Goal: Task Accomplishment & Management: Complete application form

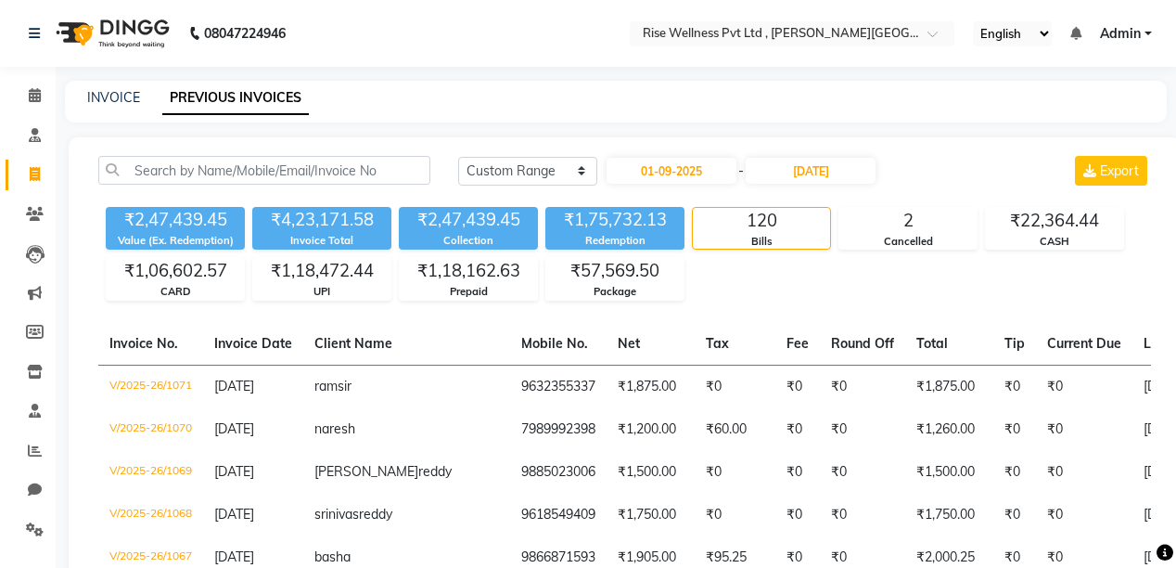
select select "range"
click at [37, 100] on icon at bounding box center [35, 95] width 12 height 14
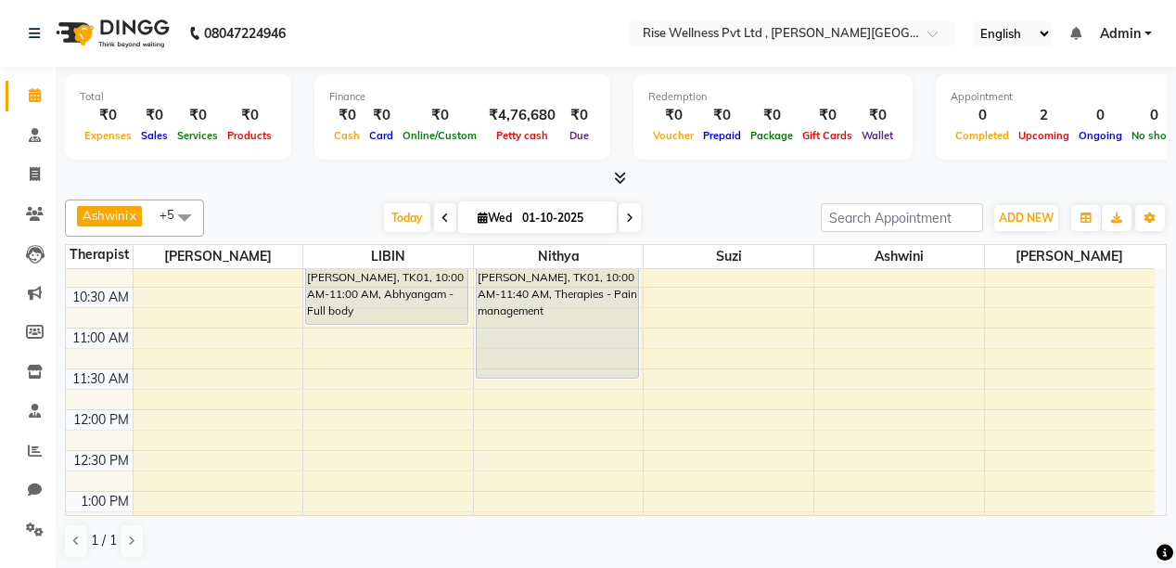
scroll to position [223, 0]
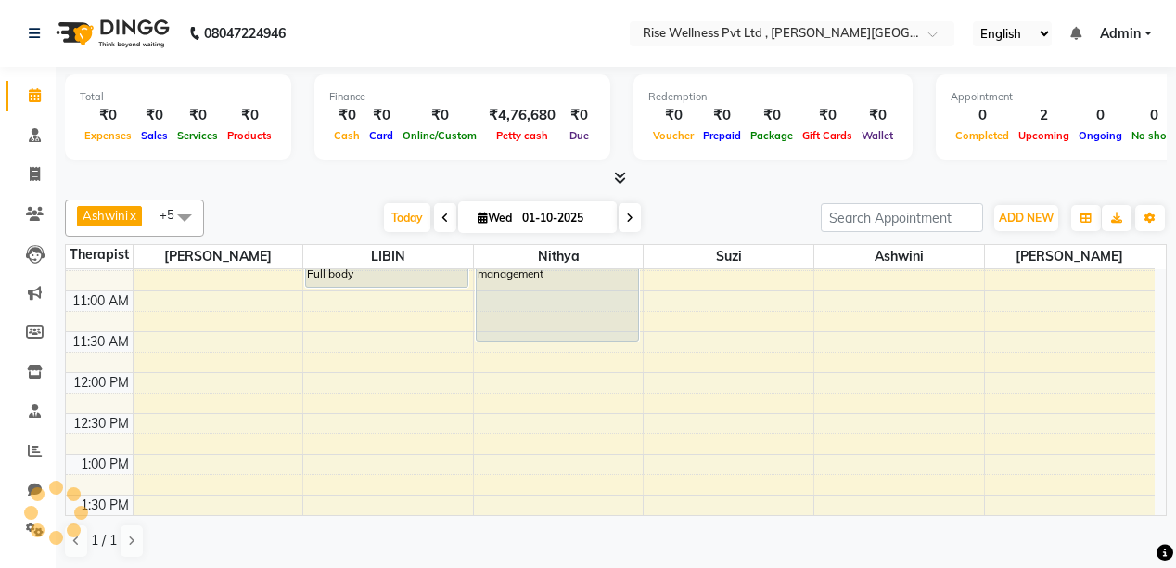
click at [332, 416] on div "8:00 AM 8:30 AM 9:00 AM 9:30 AM 10:00 AM 10:30 AM 11:00 AM 11:30 AM 12:00 PM 12…" at bounding box center [610, 576] width 1089 height 1060
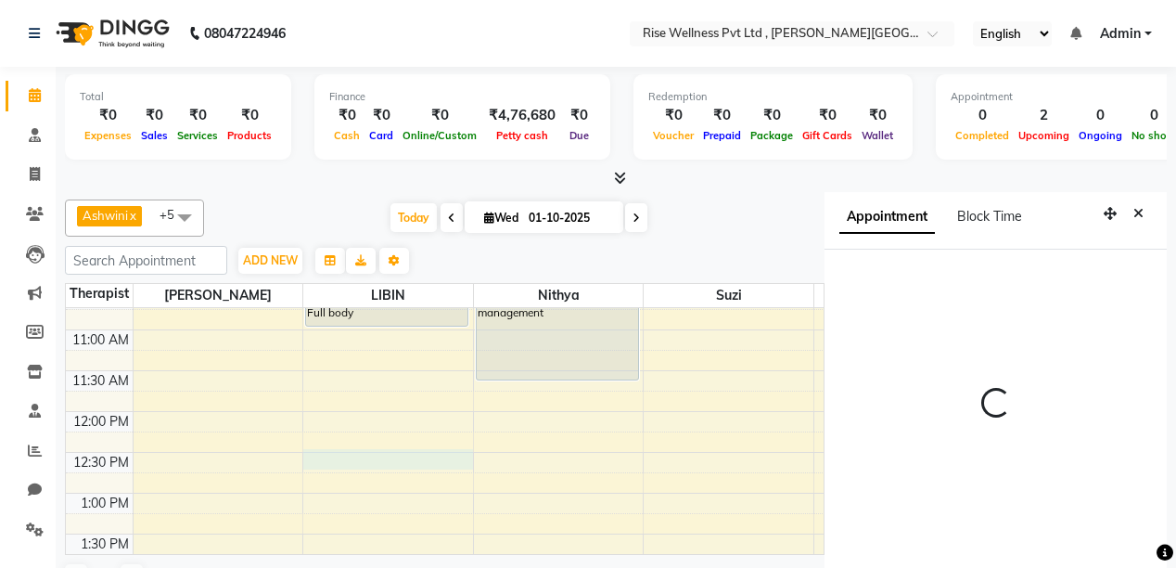
select select "750"
select select "69785"
select select "tentative"
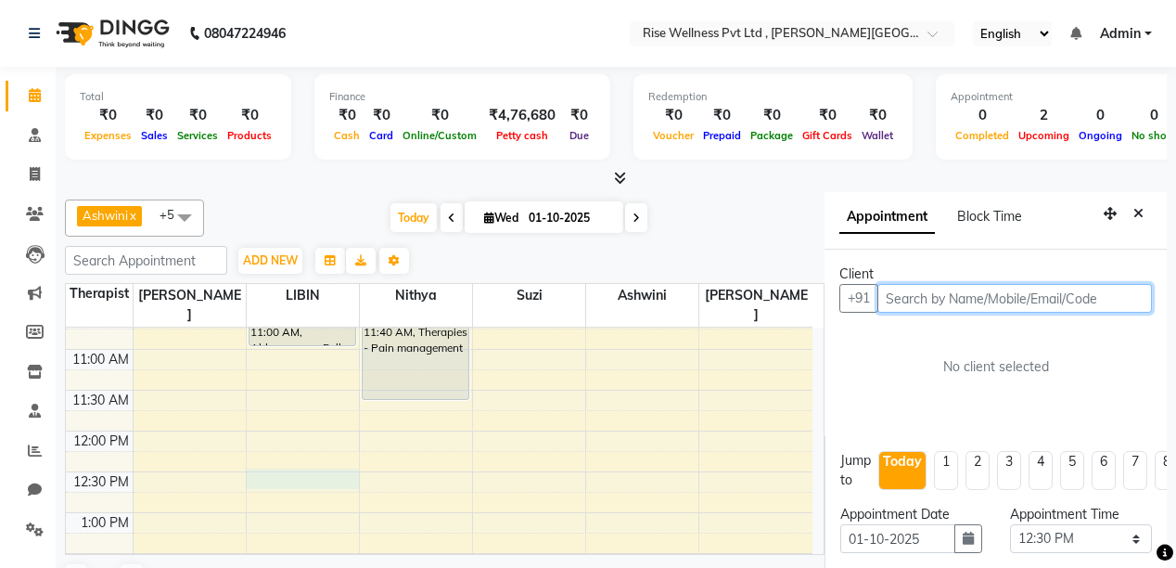
scroll to position [40, 0]
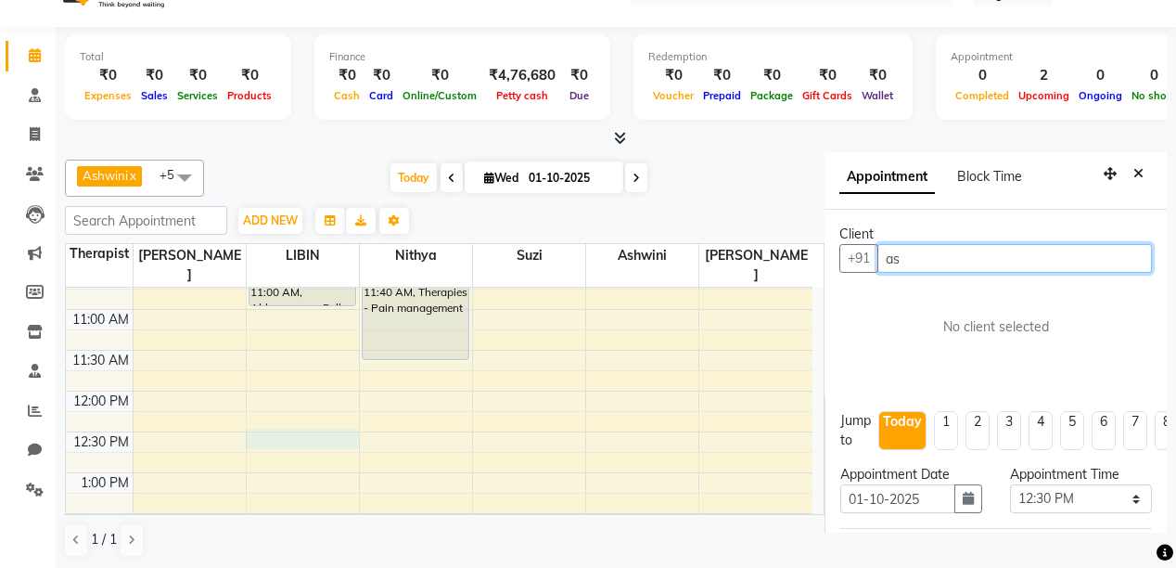
type input "a"
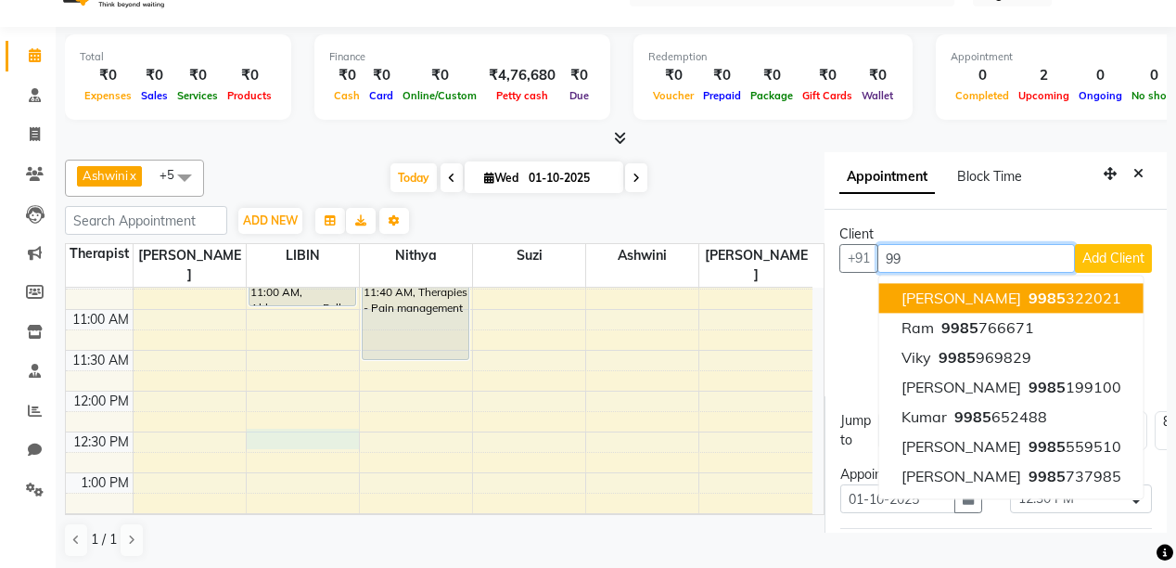
type input "9"
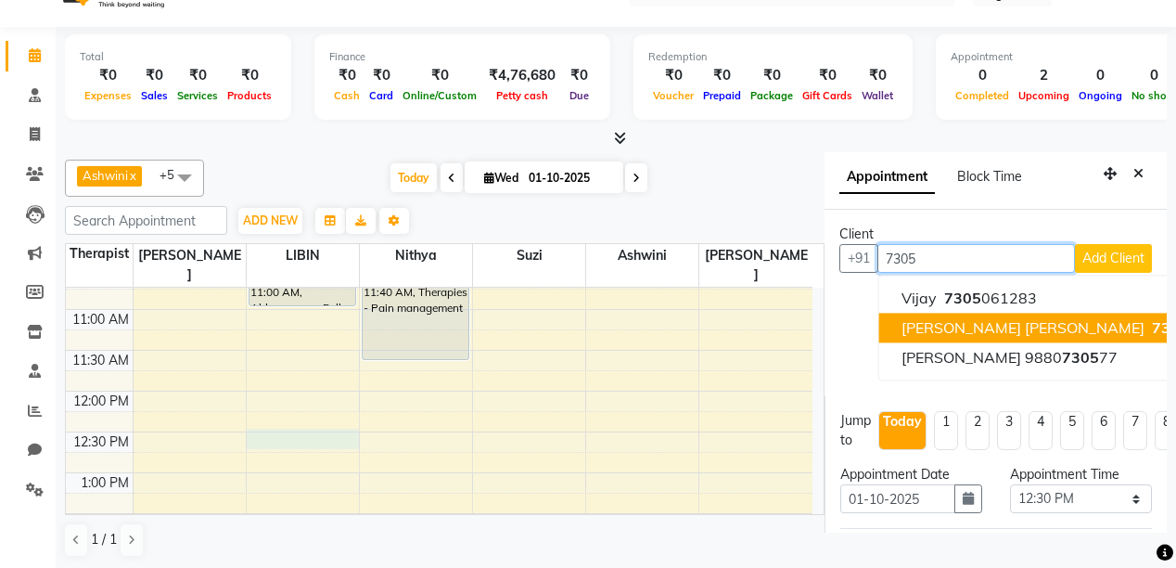
click at [997, 330] on span "[PERSON_NAME] [PERSON_NAME]" at bounding box center [1023, 327] width 243 height 19
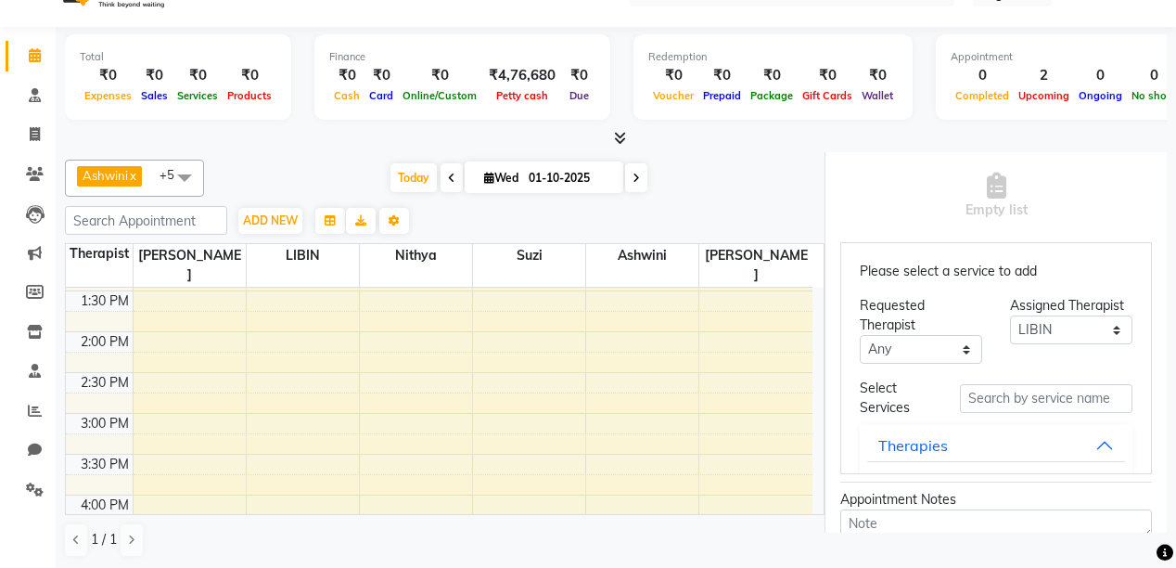
scroll to position [74, 0]
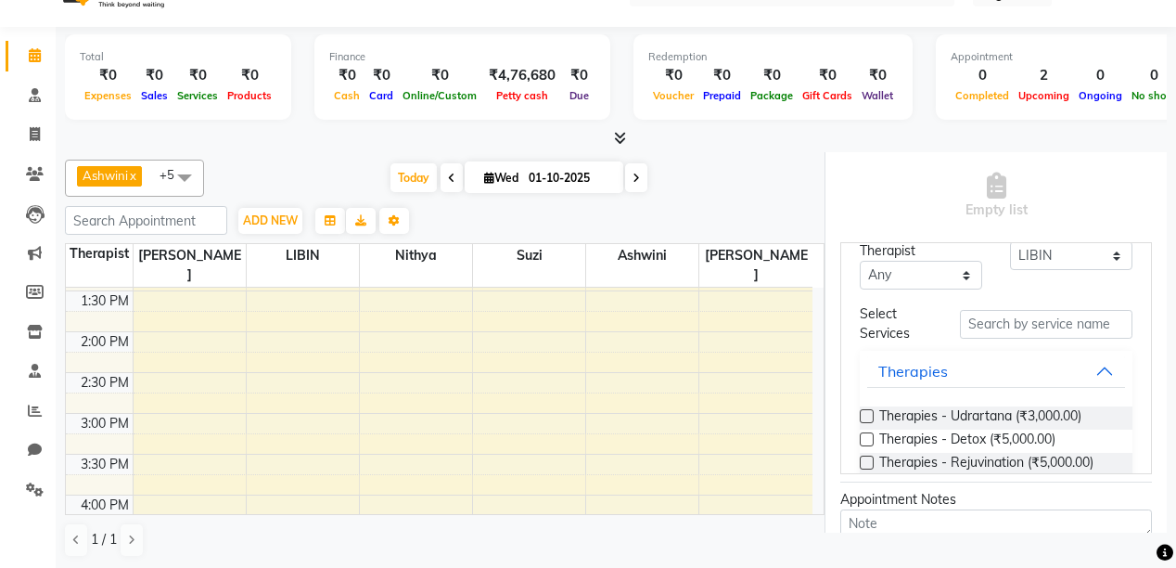
type input "7305424267"
click at [1025, 354] on button "Therapies" at bounding box center [996, 370] width 258 height 33
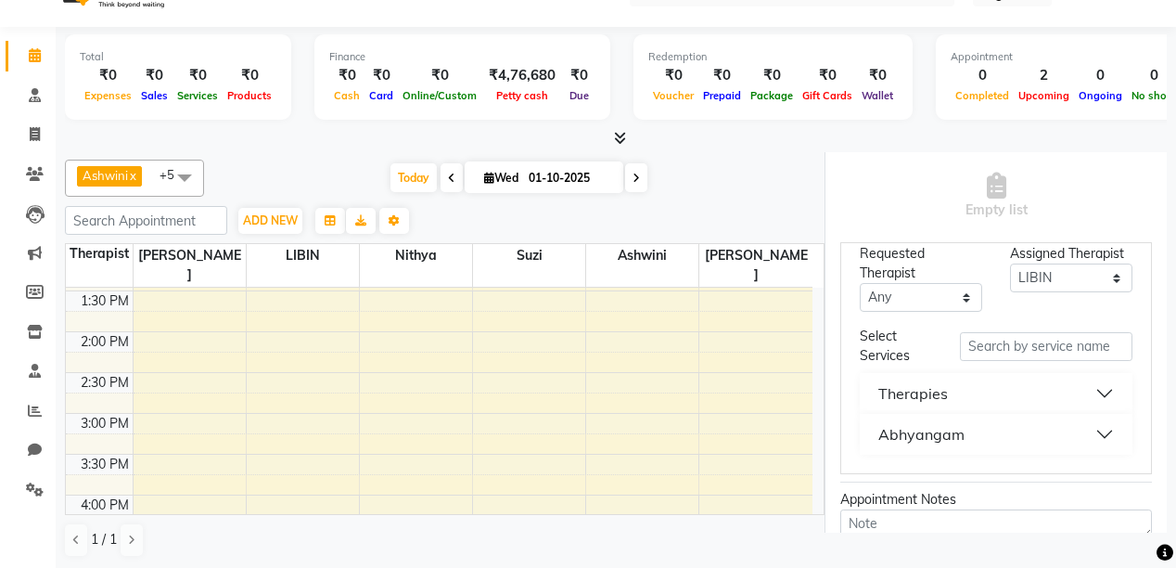
scroll to position [51, 0]
click at [1026, 418] on button "Abhyangam" at bounding box center [996, 434] width 258 height 33
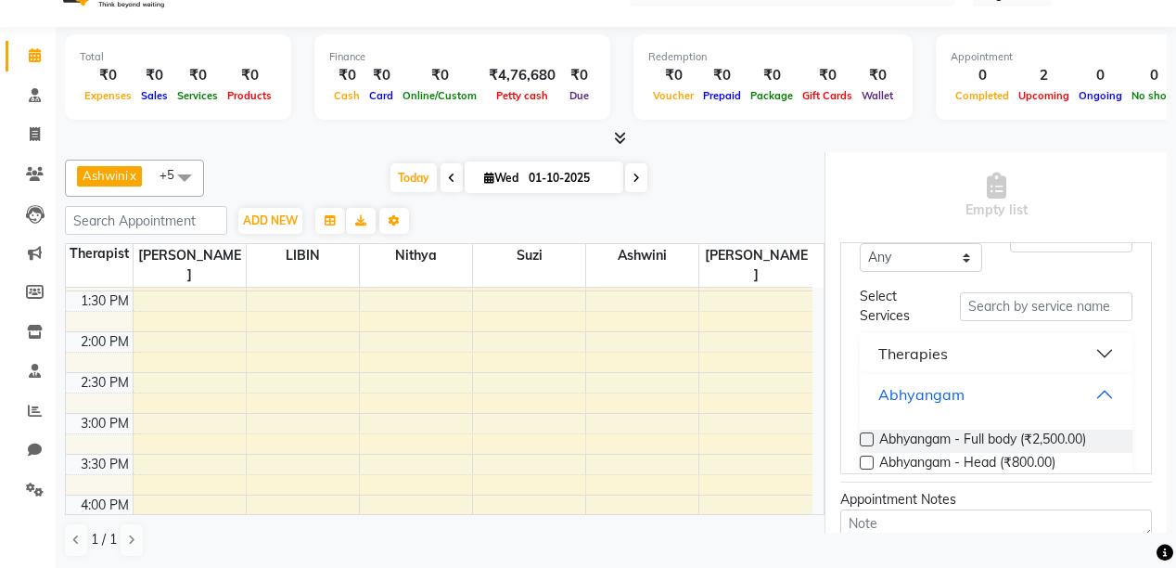
scroll to position [125, 0]
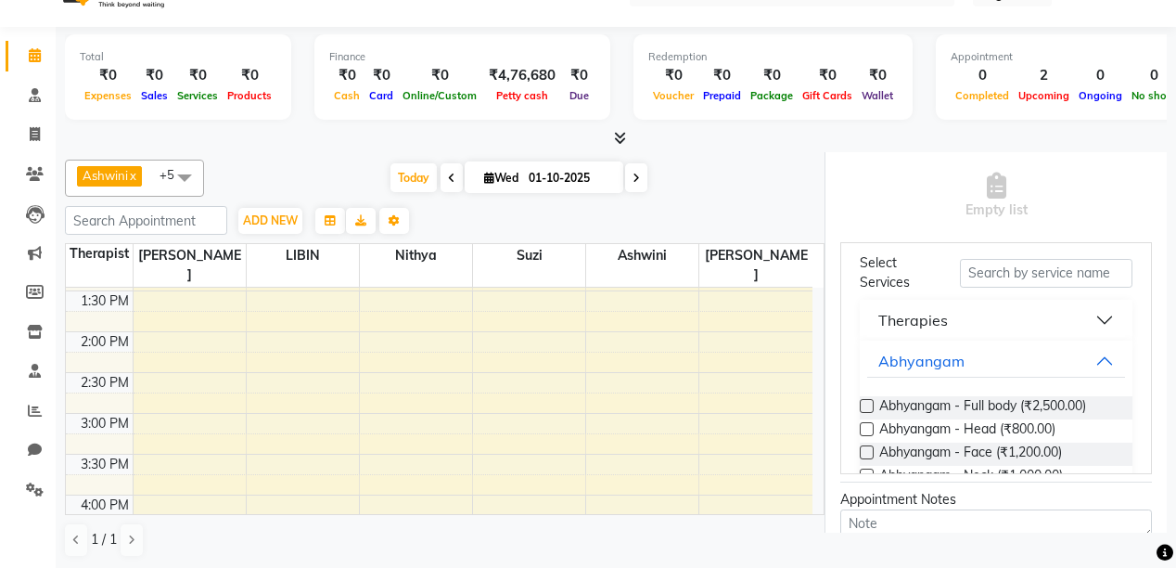
click at [1047, 310] on button "Therapies" at bounding box center [996, 319] width 258 height 33
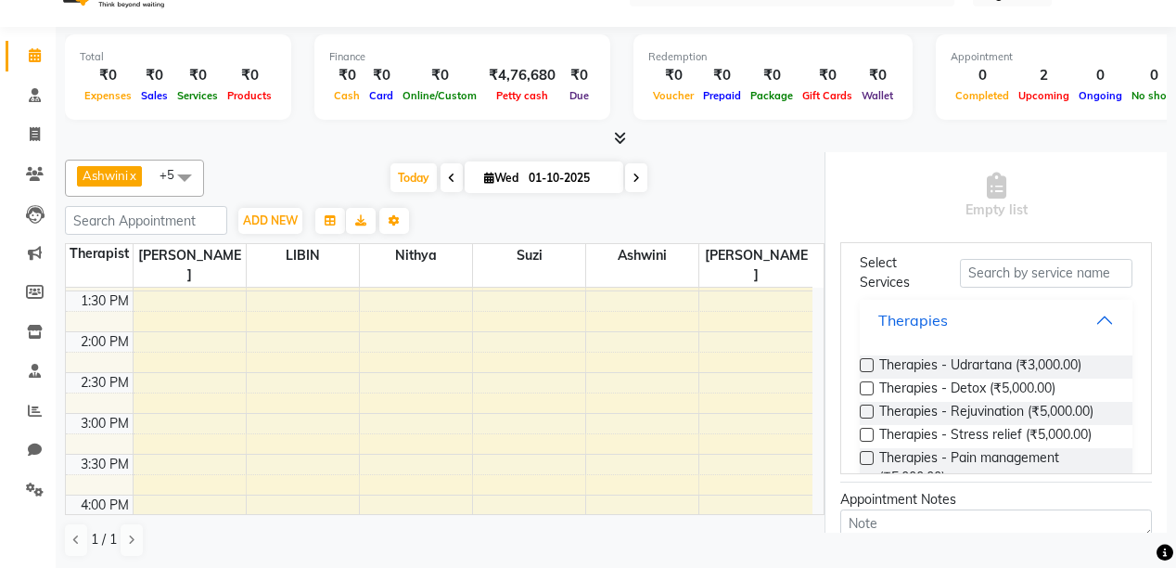
click at [1047, 310] on button "Therapies" at bounding box center [996, 319] width 258 height 33
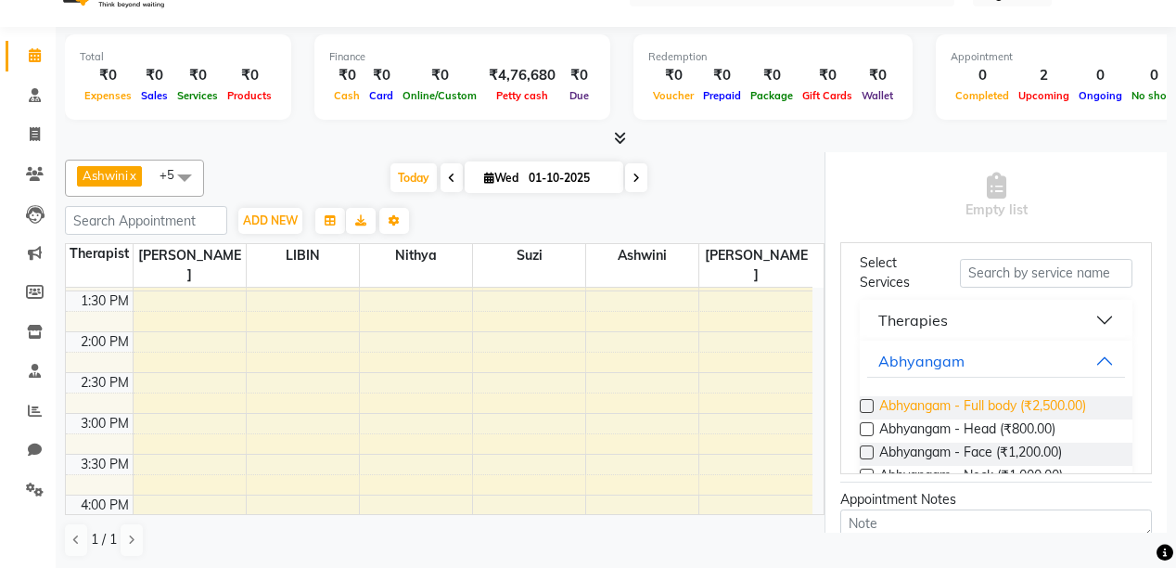
click at [1024, 396] on span "Abhyangam - Full body (₹2,500.00)" at bounding box center [983, 407] width 207 height 23
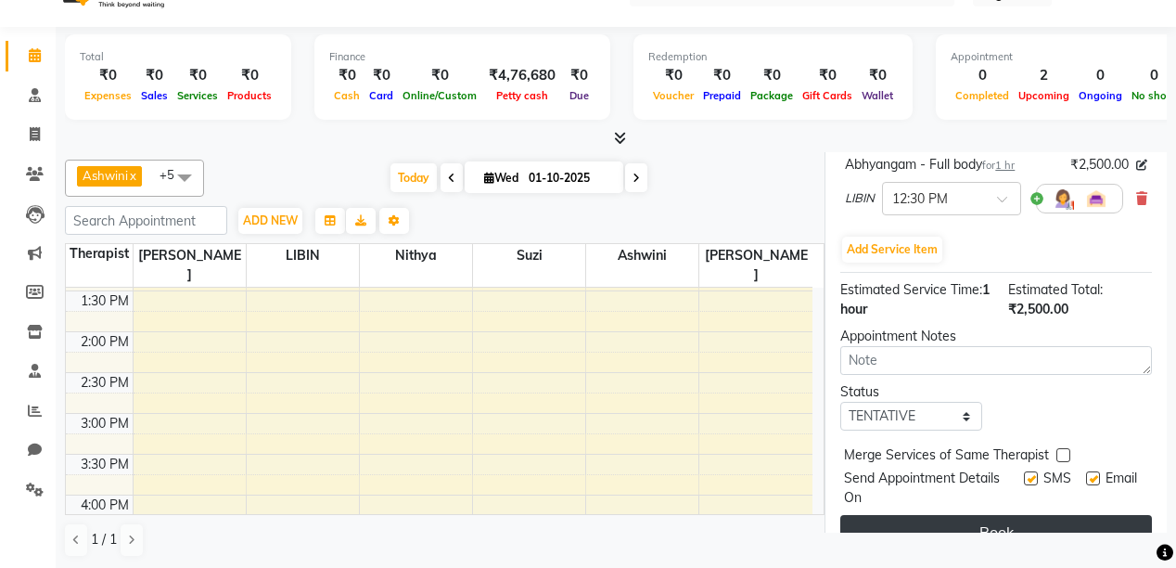
click at [1008, 517] on button "Book" at bounding box center [997, 531] width 312 height 33
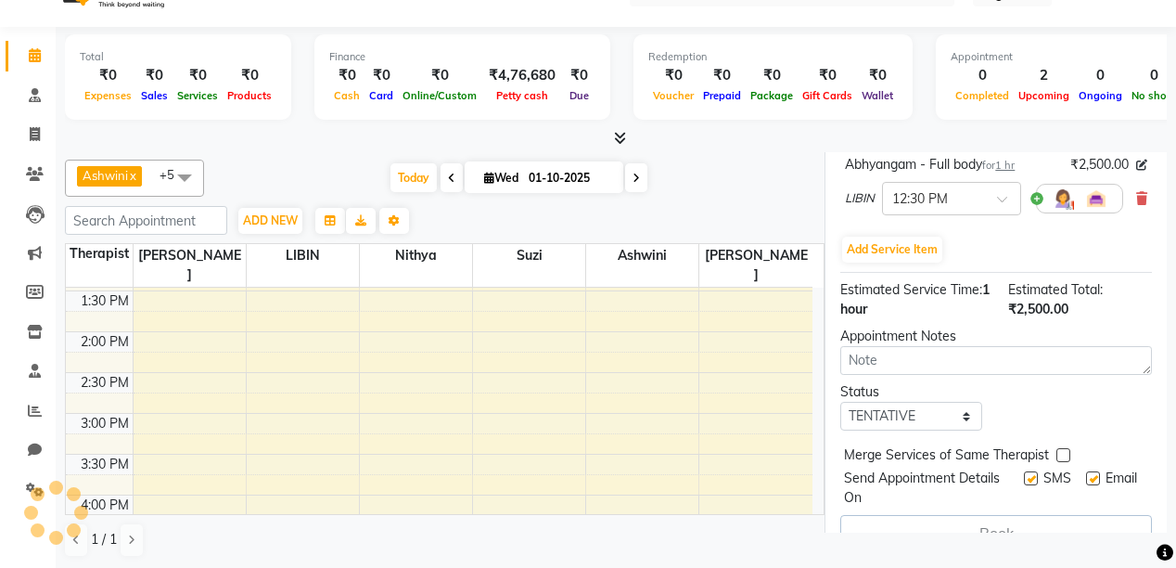
select select "69785"
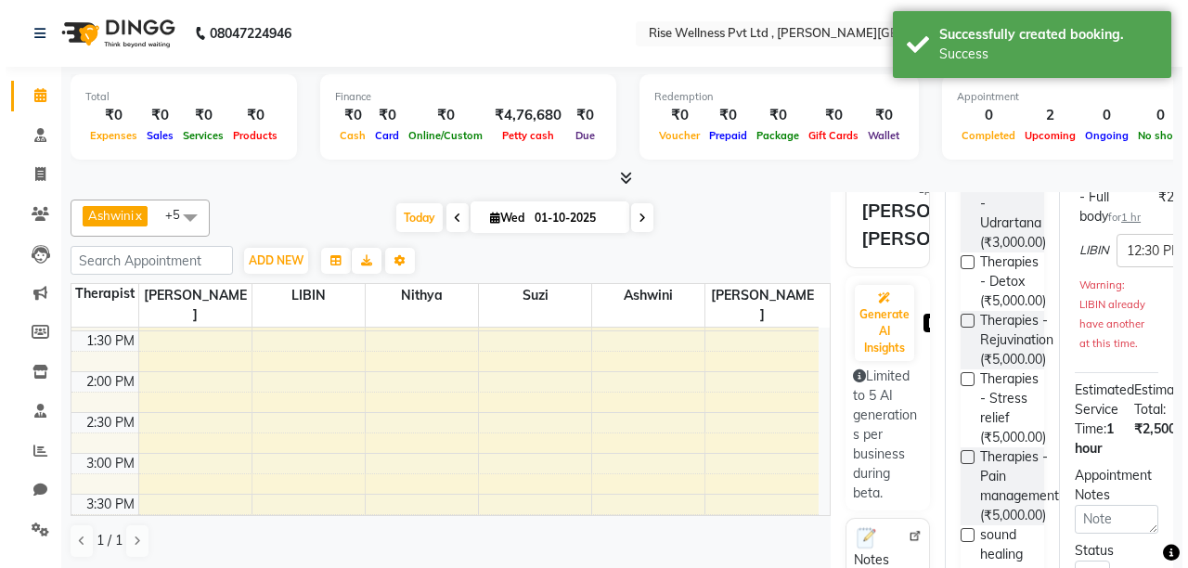
scroll to position [0, 0]
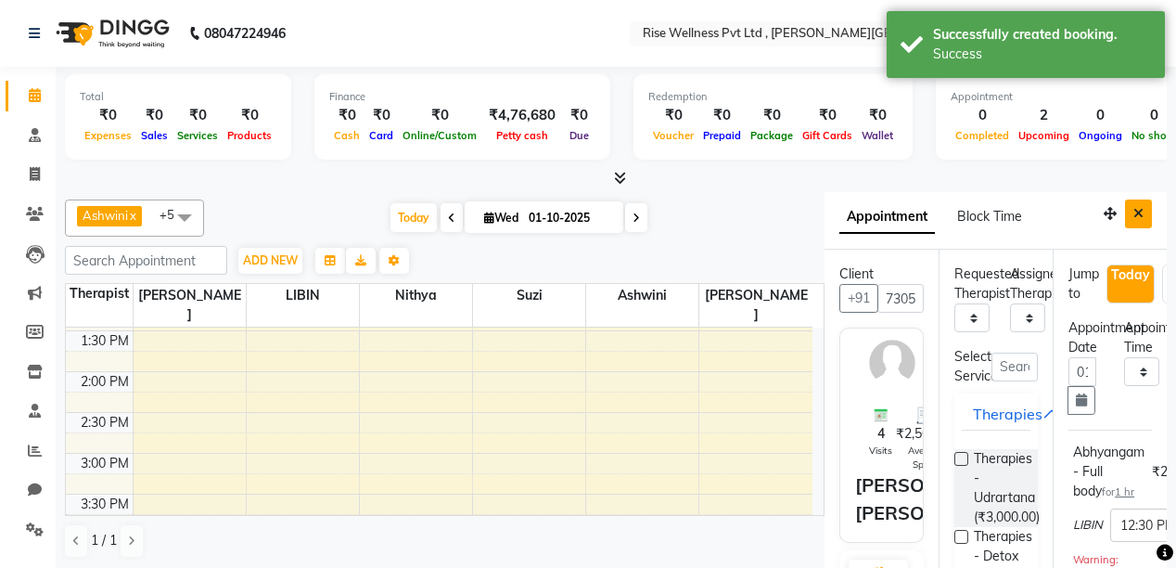
click at [1134, 218] on icon "Close" at bounding box center [1139, 213] width 10 height 13
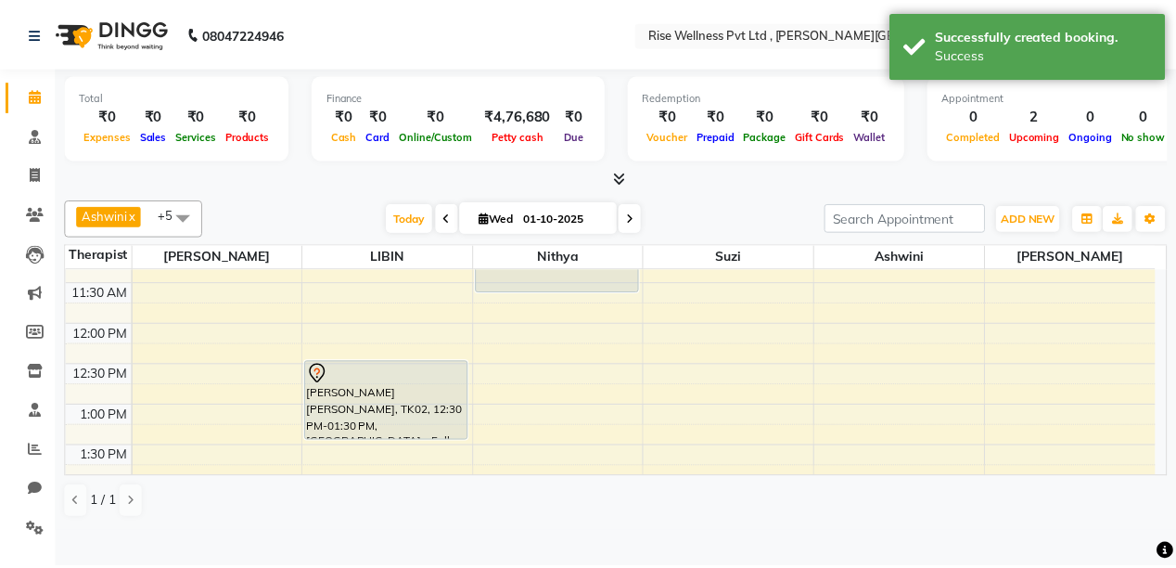
scroll to position [223, 0]
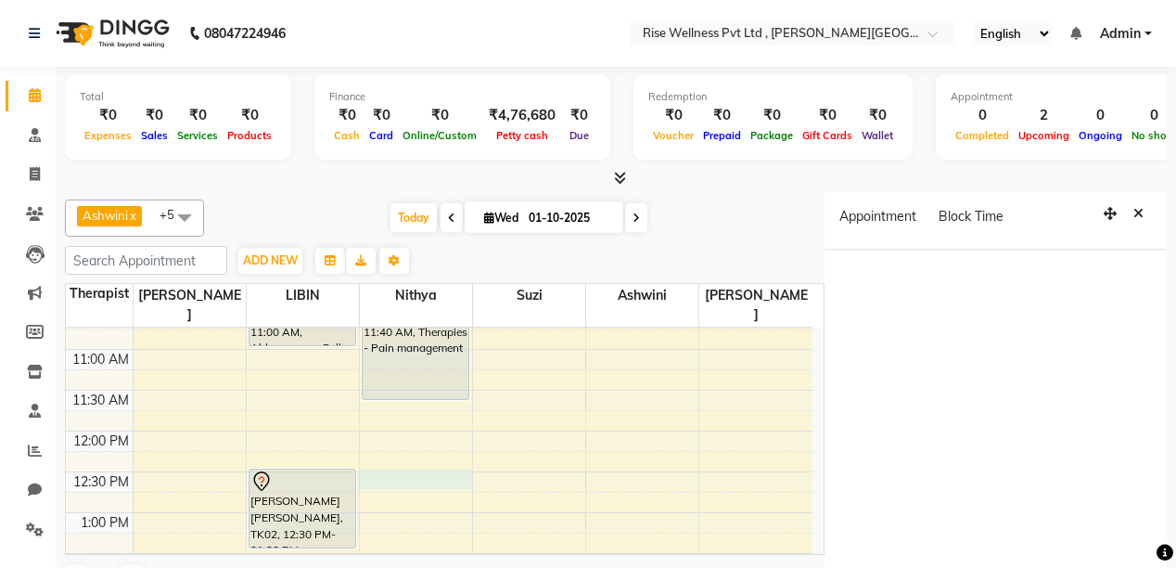
select select "750"
select select "69786"
select select "tentative"
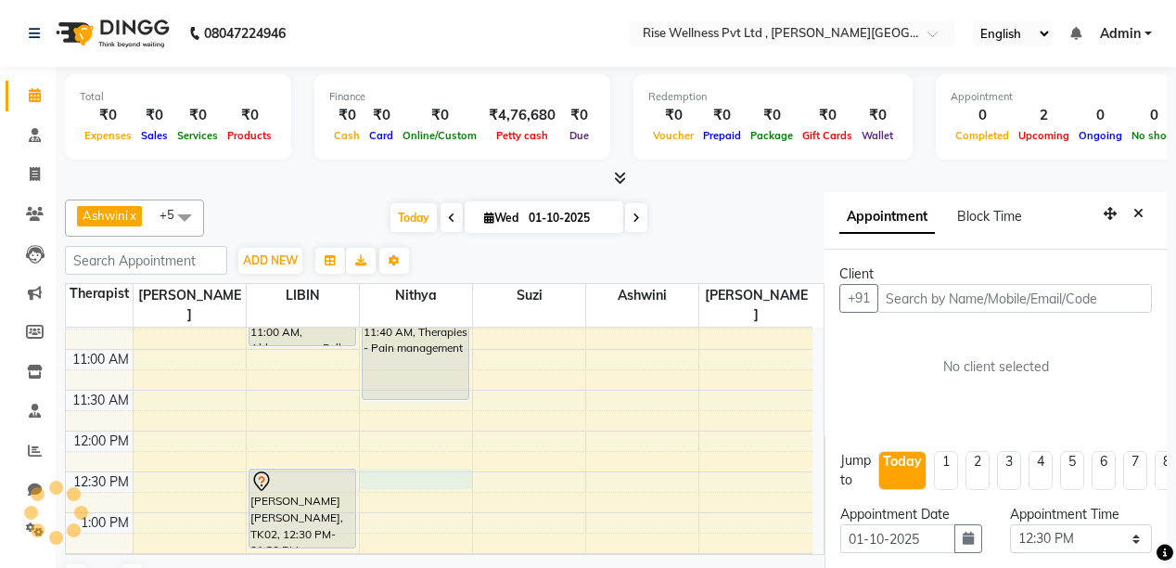
scroll to position [40, 0]
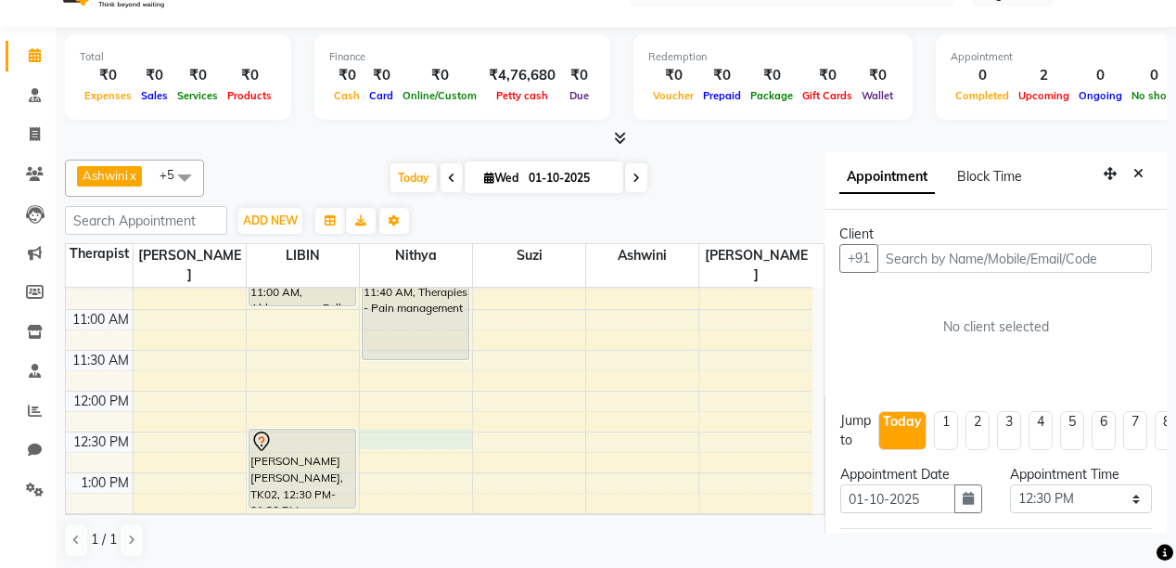
click at [1042, 250] on input "text" at bounding box center [1015, 258] width 275 height 29
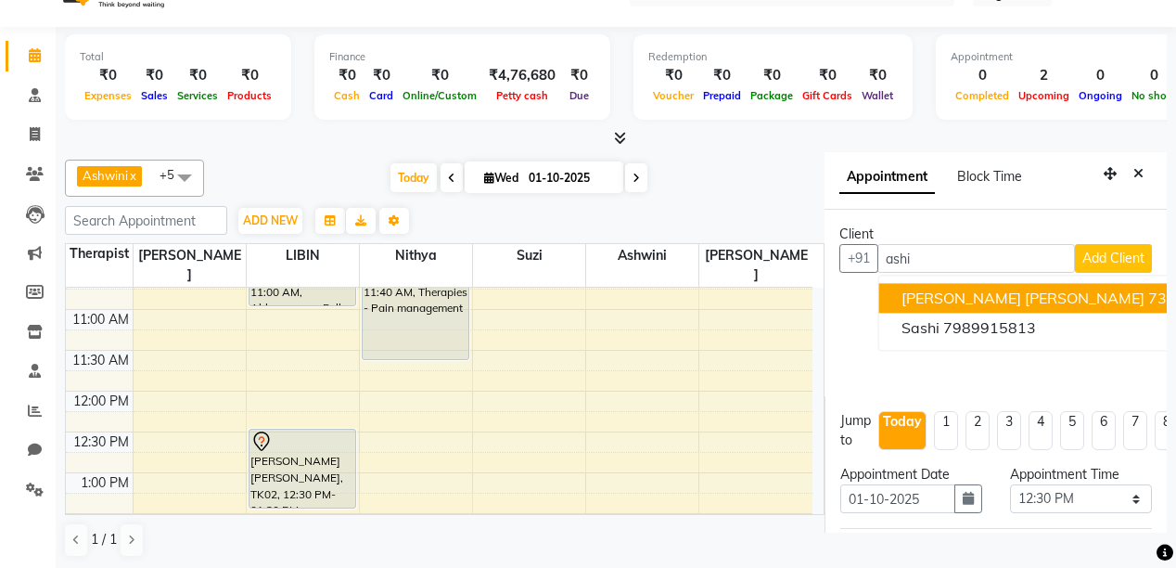
click at [1149, 289] on ngb-highlight "7305424267" at bounding box center [1195, 298] width 93 height 19
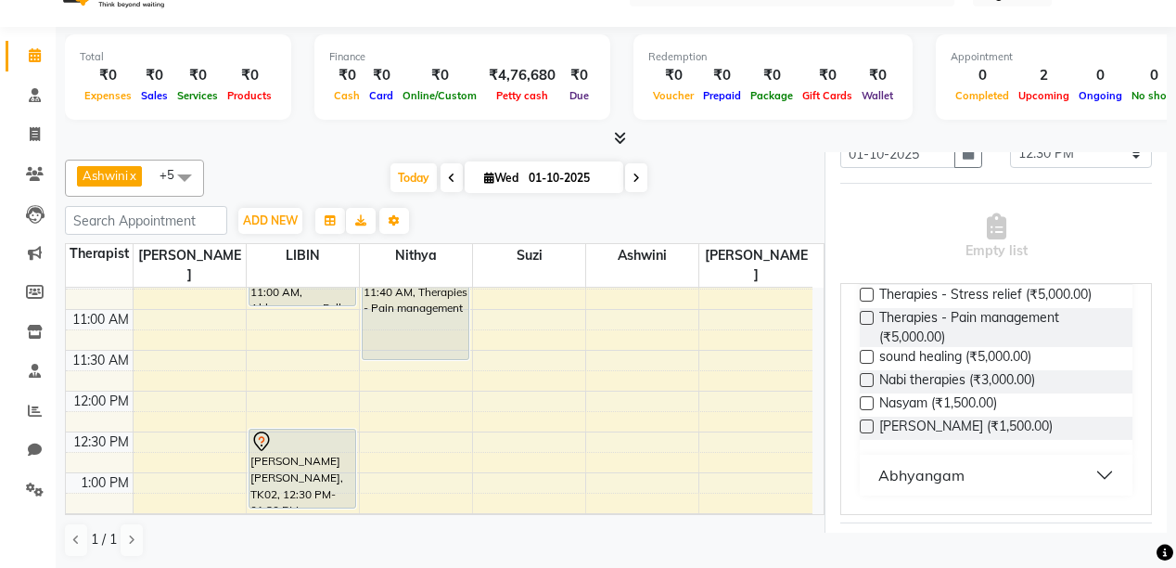
scroll to position [445, 0]
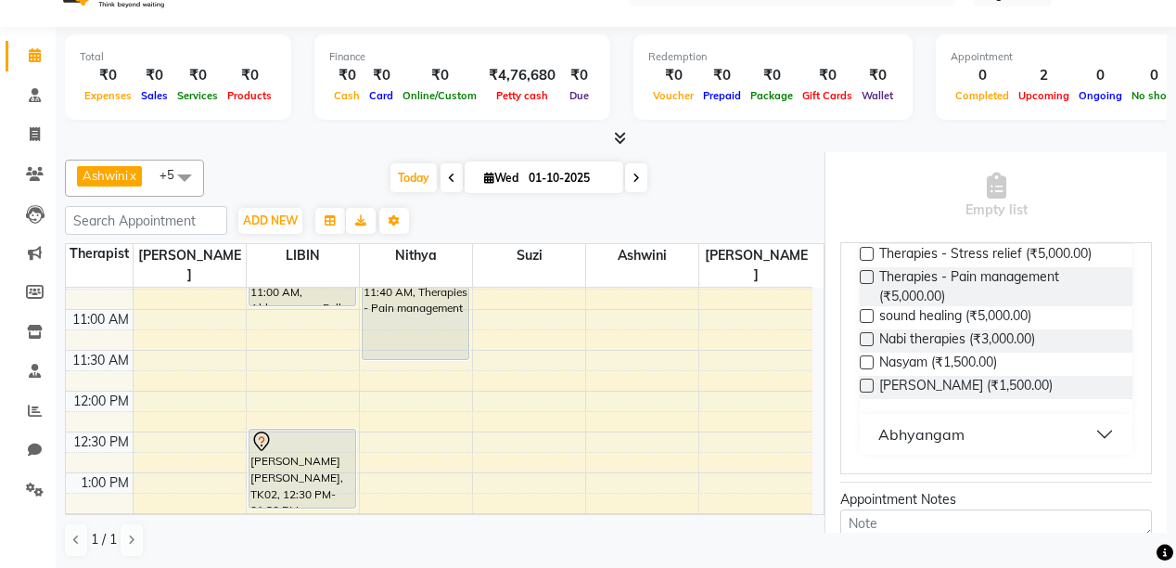
type input "7305424267"
click at [1043, 423] on button "Abhyangam" at bounding box center [996, 434] width 258 height 33
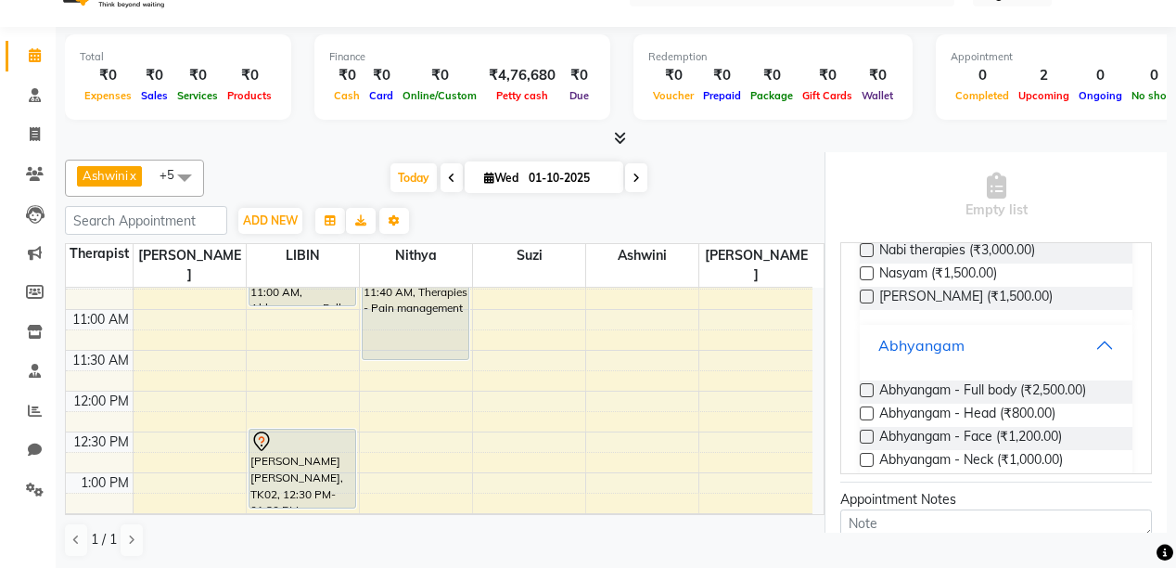
scroll to position [469, 0]
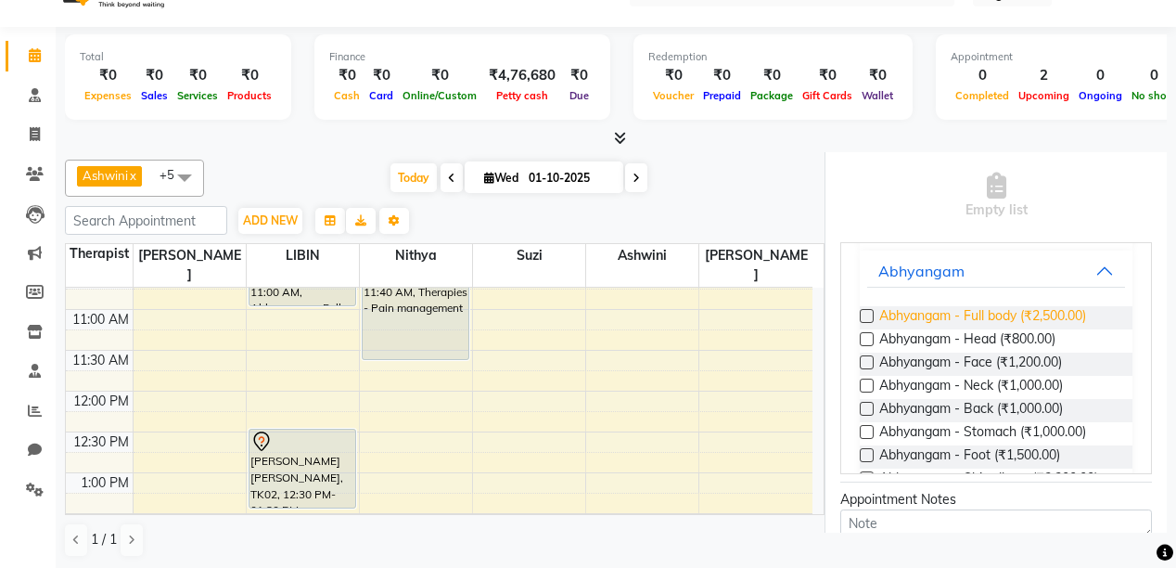
click at [998, 311] on span "Abhyangam - Full body (₹2,500.00)" at bounding box center [983, 317] width 207 height 23
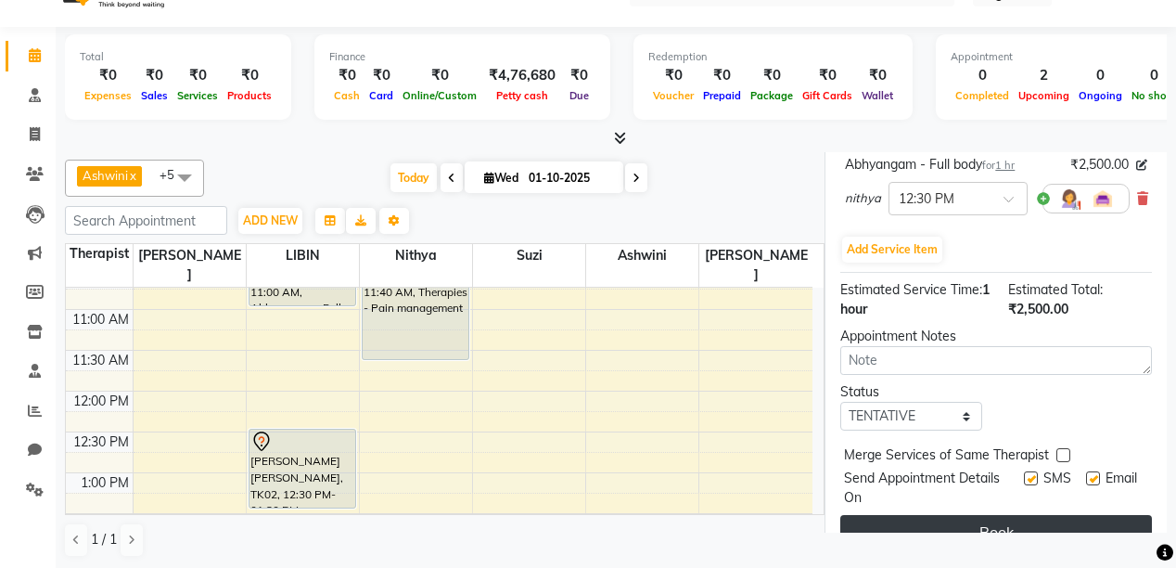
click at [1065, 517] on button "Book" at bounding box center [997, 531] width 312 height 33
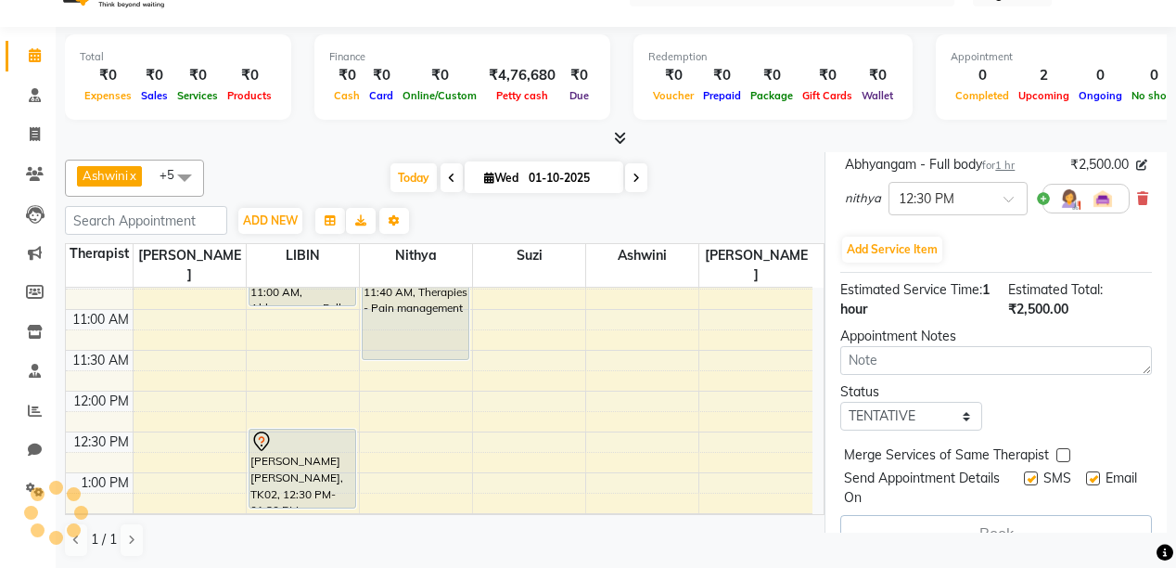
select select "69786"
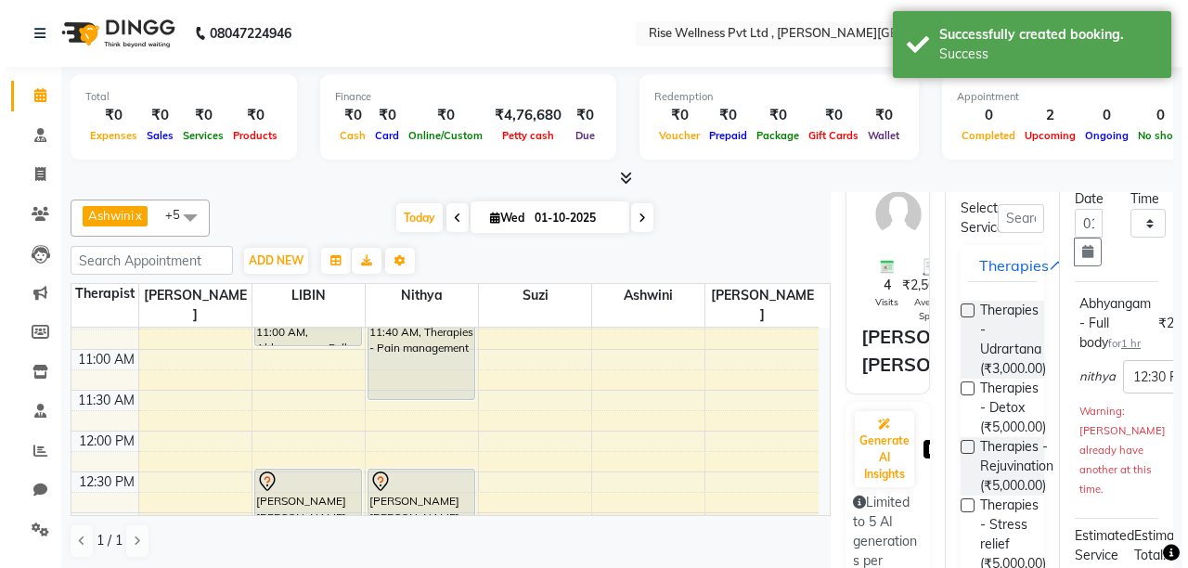
scroll to position [0, 0]
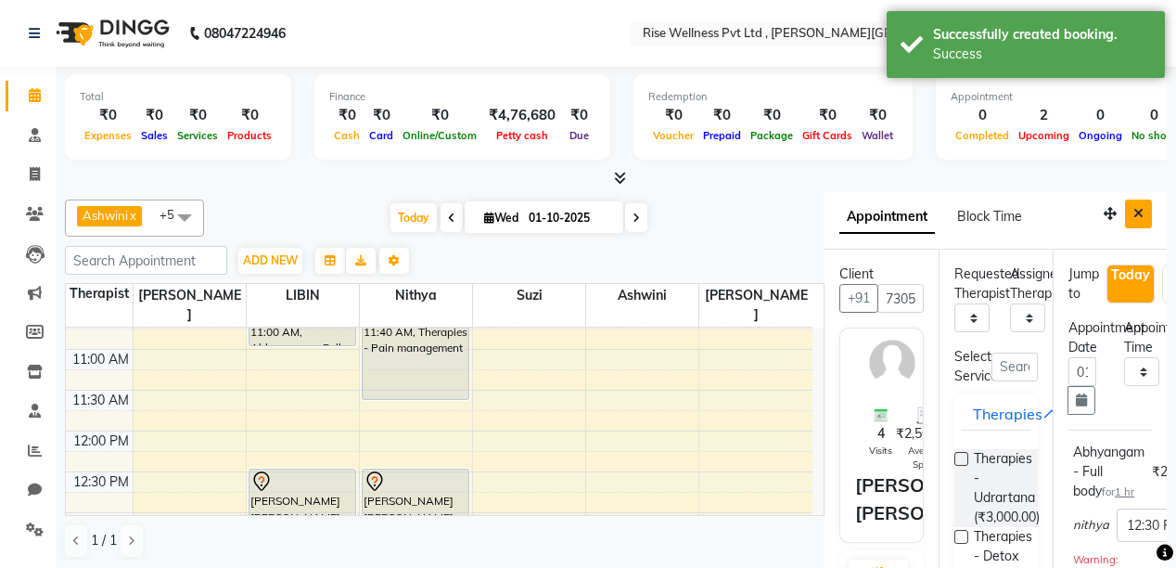
click at [1134, 218] on icon "Close" at bounding box center [1139, 213] width 10 height 13
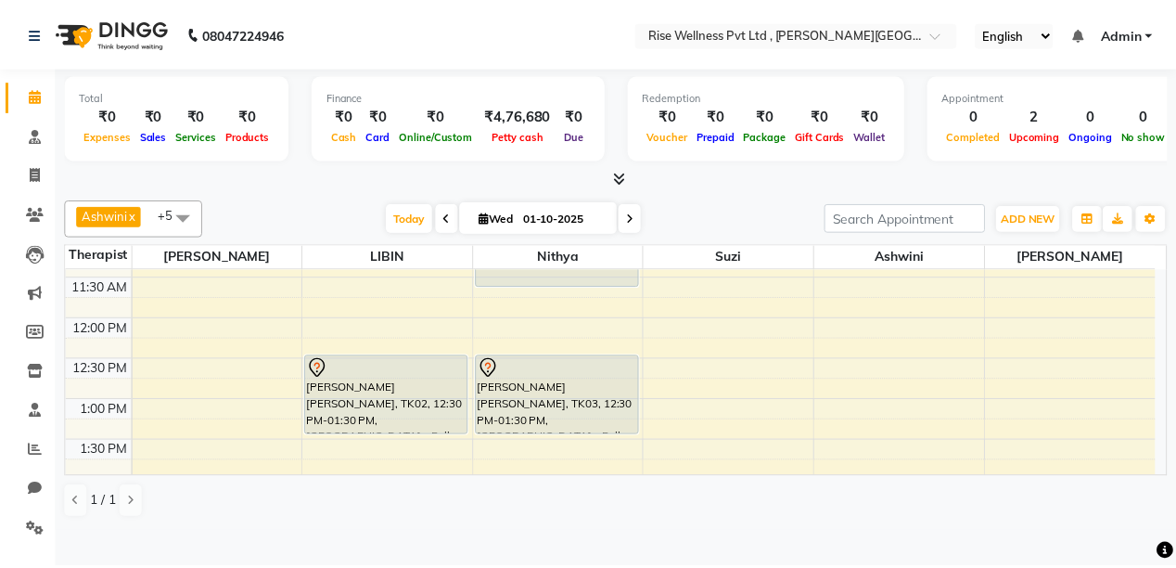
scroll to position [371, 0]
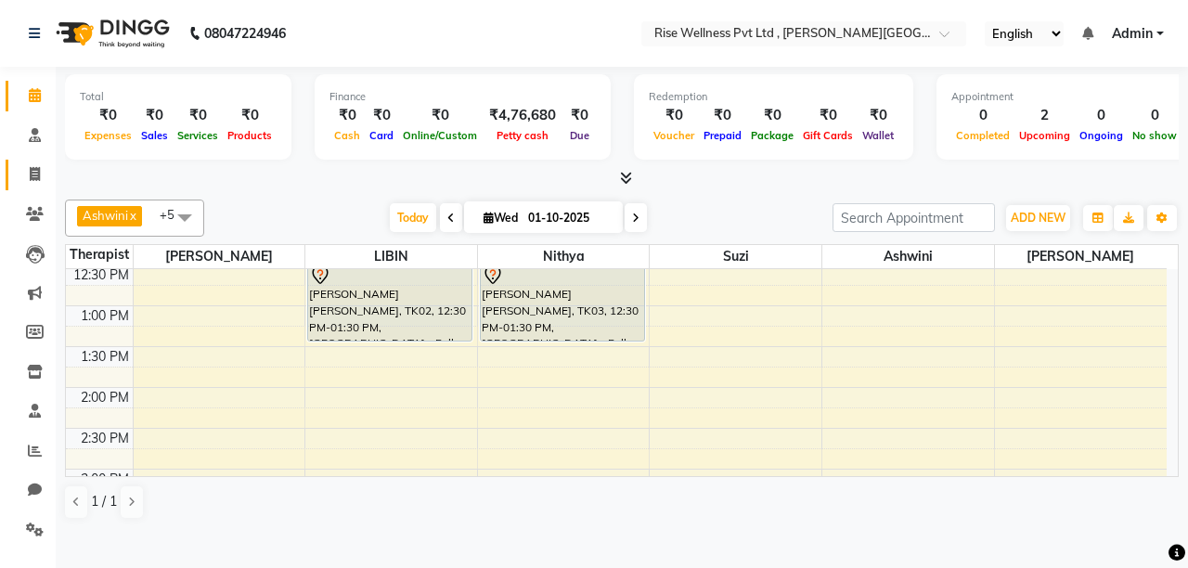
click at [26, 186] on link "Invoice" at bounding box center [28, 175] width 45 height 31
select select "service"
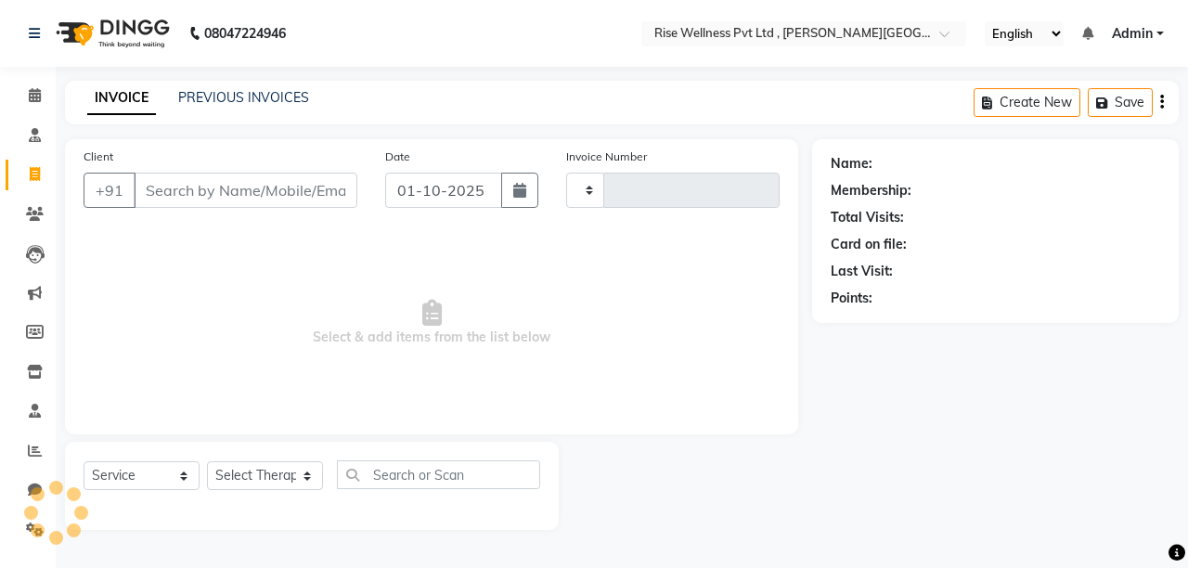
type input "1072"
select select "7497"
select select "V"
click at [268, 190] on input "Client" at bounding box center [246, 190] width 224 height 35
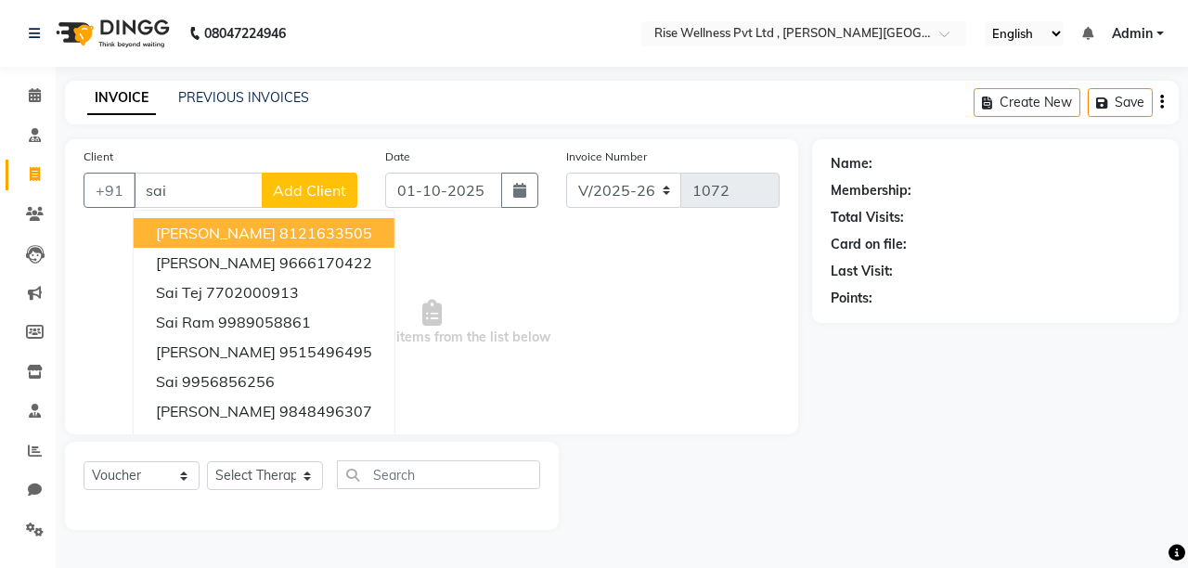
click at [297, 226] on ngb-highlight "8121633505" at bounding box center [325, 233] width 93 height 19
type input "8121633505"
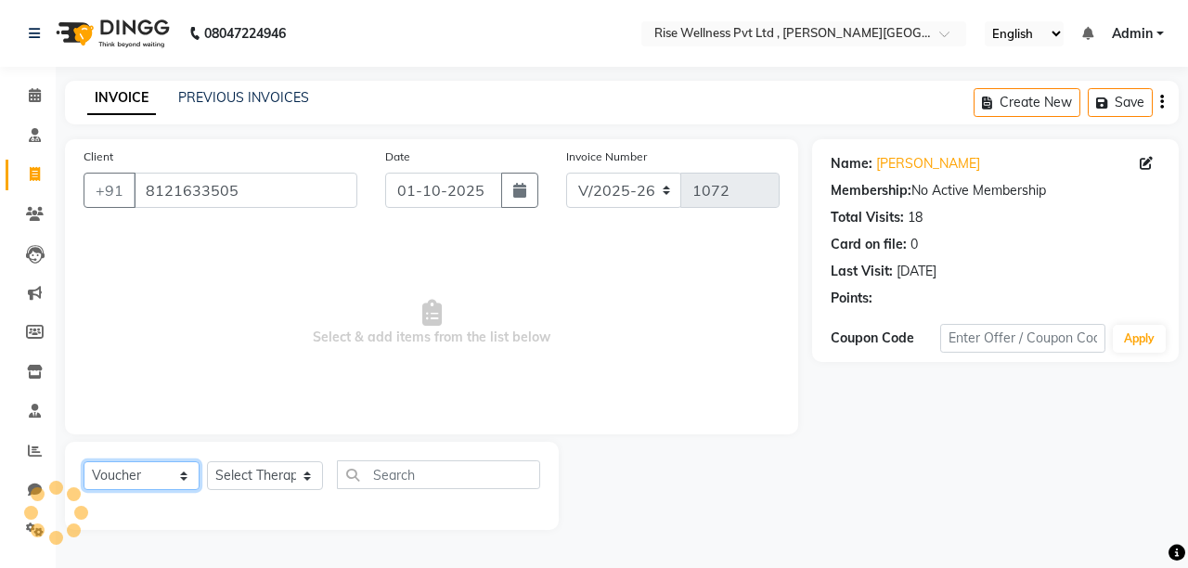
drag, startPoint x: 108, startPoint y: 486, endPoint x: 115, endPoint y: 464, distance: 23.5
click at [108, 486] on select "Select Service Product Membership Package Voucher Prepaid Gift Card" at bounding box center [142, 475] width 116 height 29
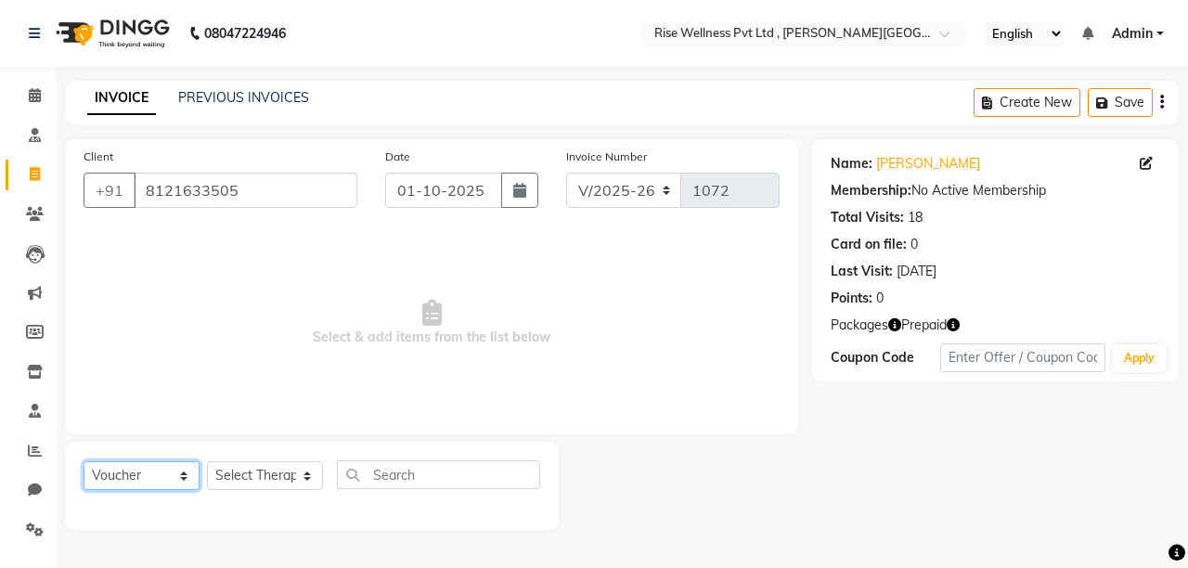
select select "service"
click at [84, 462] on select "Select Service Product Membership Package Voucher Prepaid Gift Card" at bounding box center [142, 475] width 116 height 29
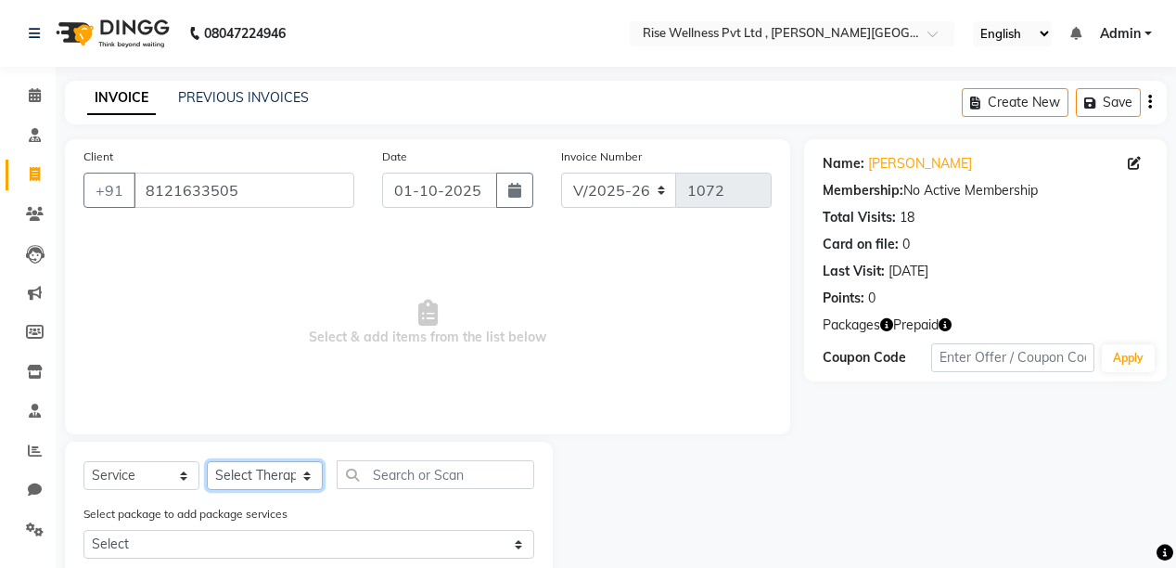
click at [236, 469] on select "Select Therapist [PERSON_NAME] [PERSON_NAME] Reception [PERSON_NAME]" at bounding box center [265, 475] width 116 height 29
select select "69786"
click at [207, 462] on select "Select Therapist [PERSON_NAME] [PERSON_NAME] Reception [PERSON_NAME]" at bounding box center [265, 475] width 116 height 29
click at [403, 471] on input "text" at bounding box center [436, 474] width 198 height 29
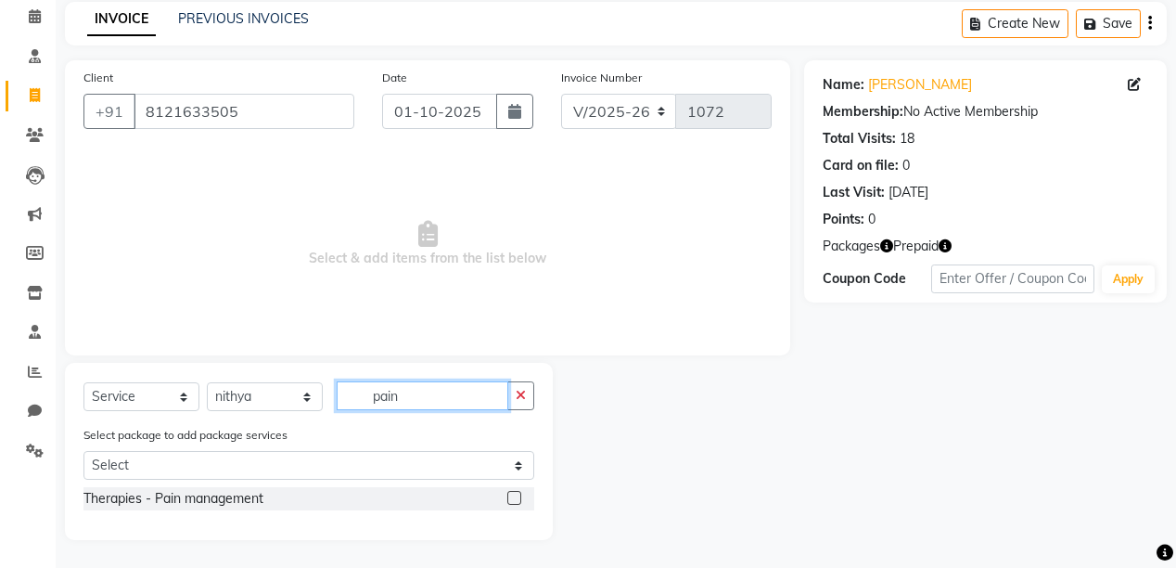
scroll to position [81, 0]
type input "pain"
click at [511, 496] on label at bounding box center [514, 498] width 14 height 14
click at [511, 496] on input "checkbox" at bounding box center [513, 499] width 12 height 12
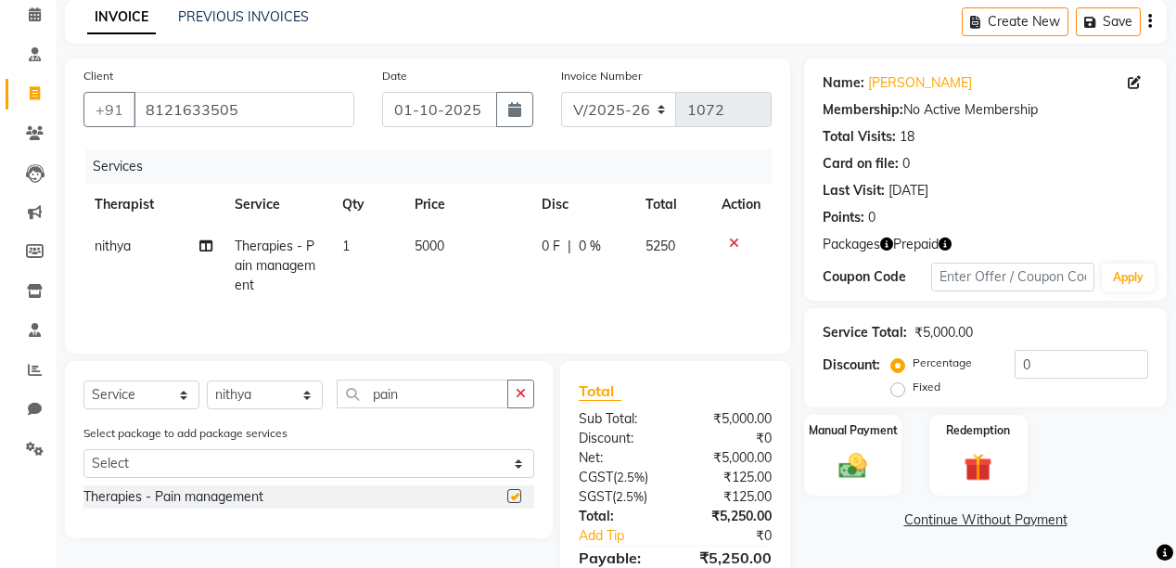
checkbox input "false"
click at [976, 436] on label "Redemption" at bounding box center [978, 429] width 67 height 18
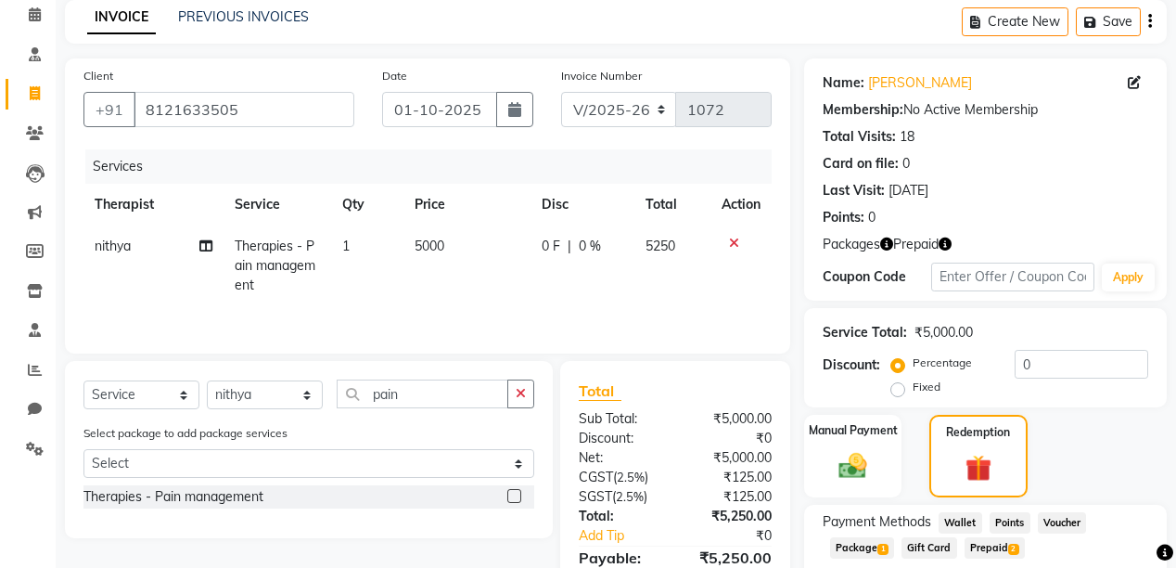
scroll to position [155, 0]
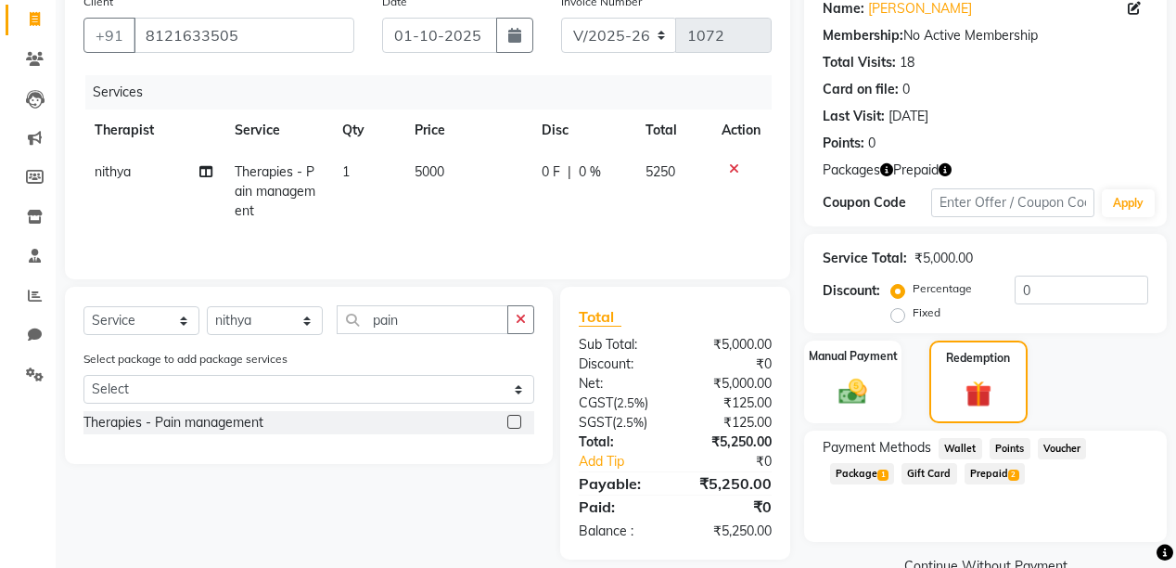
click at [868, 479] on span "Package 1" at bounding box center [862, 473] width 64 height 21
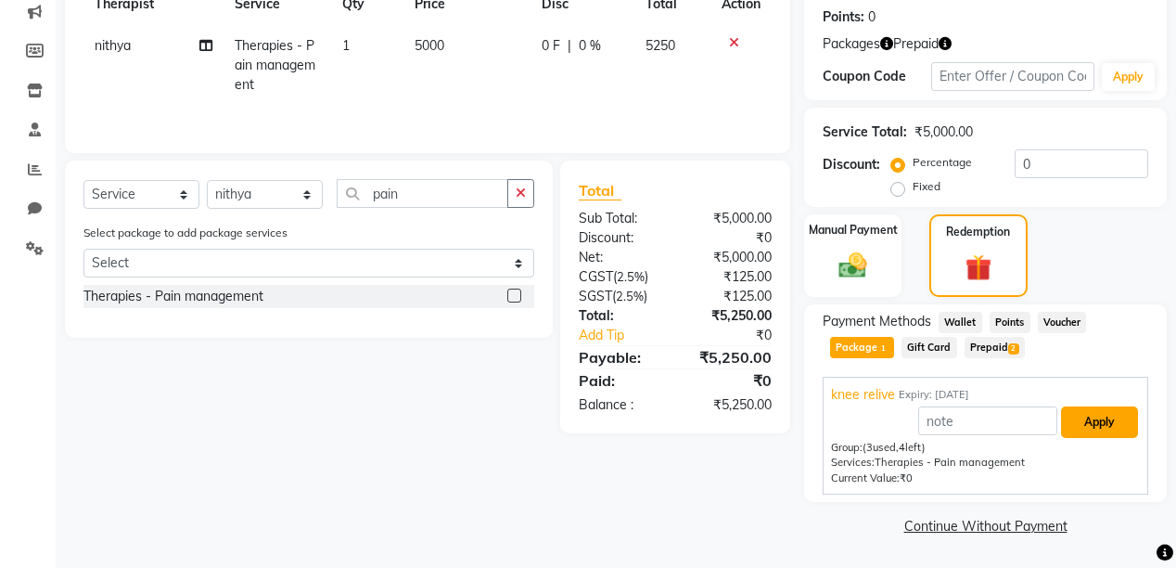
click at [1080, 427] on button "Apply" at bounding box center [1099, 422] width 77 height 32
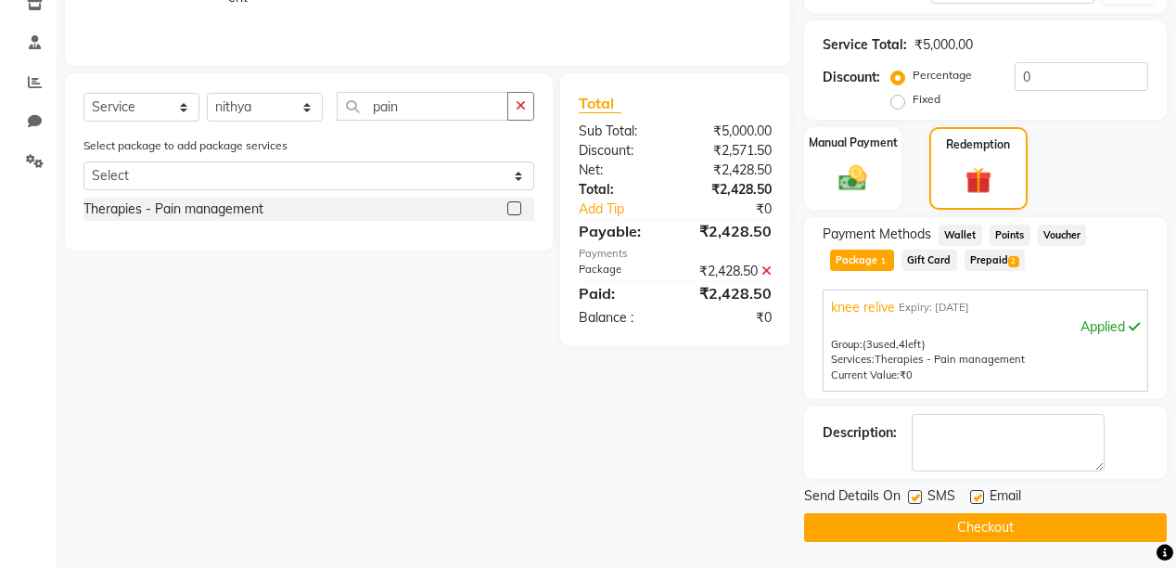
scroll to position [370, 0]
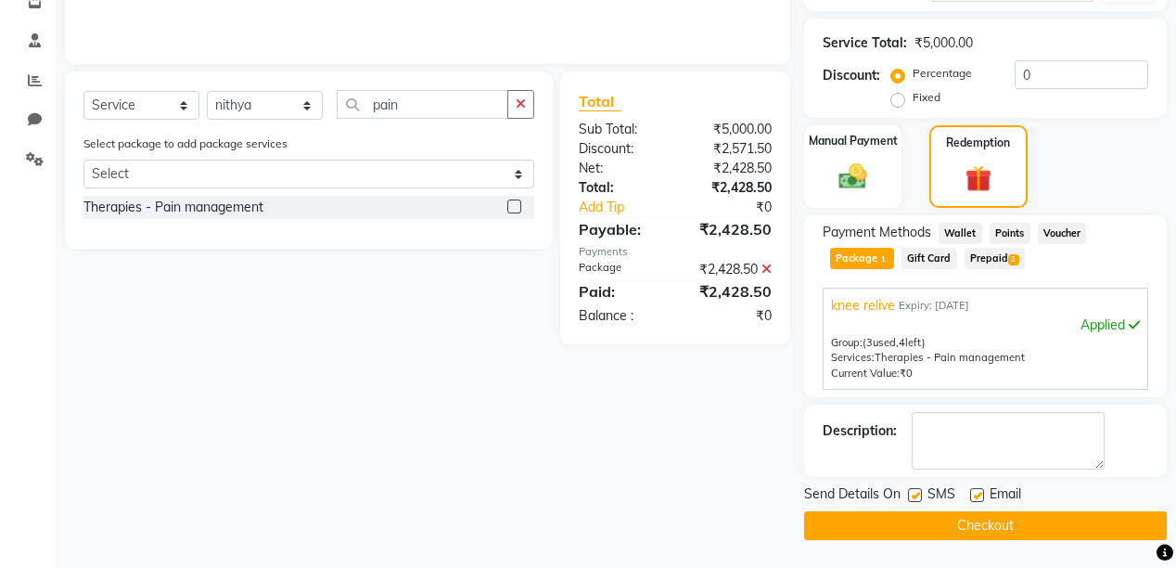
click at [1093, 518] on button "Checkout" at bounding box center [985, 525] width 363 height 29
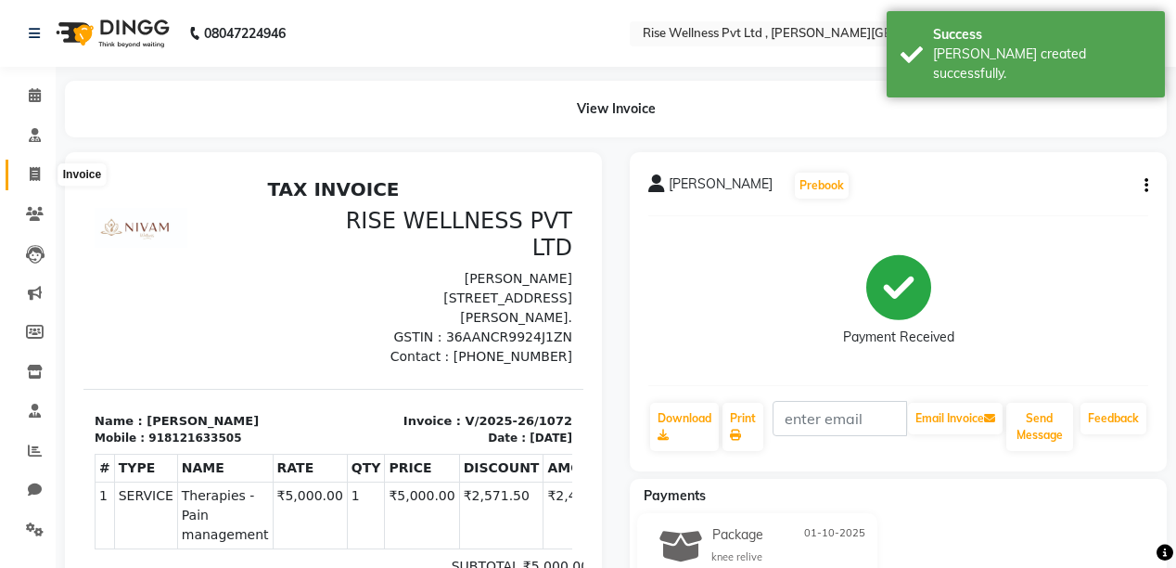
click at [22, 174] on span at bounding box center [35, 174] width 32 height 21
select select "service"
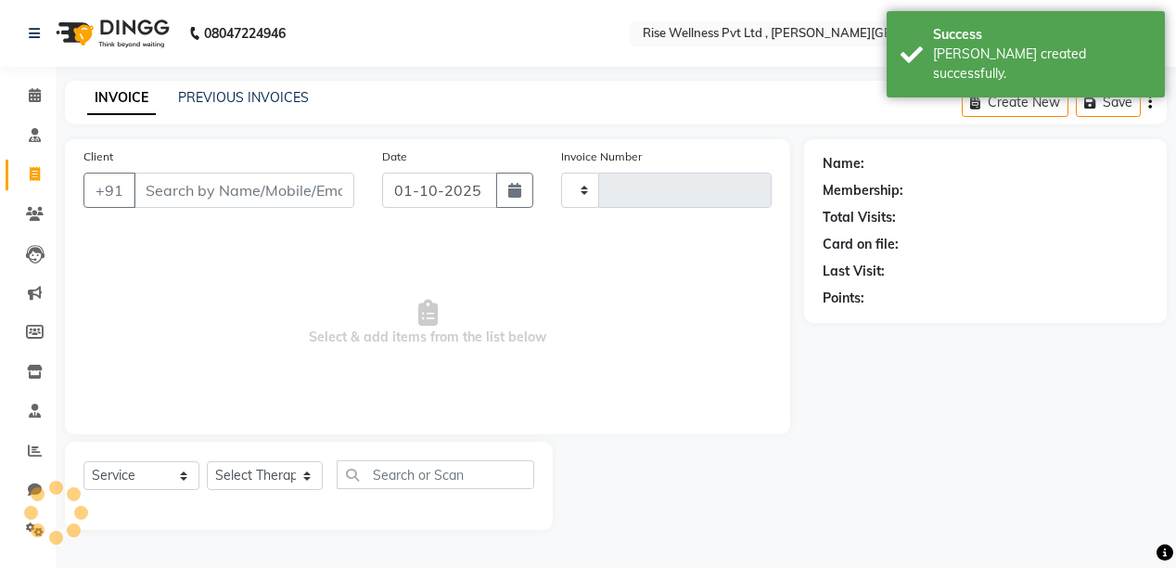
type input "1073"
select select "7497"
select select "V"
click at [175, 193] on input "Client" at bounding box center [246, 190] width 224 height 35
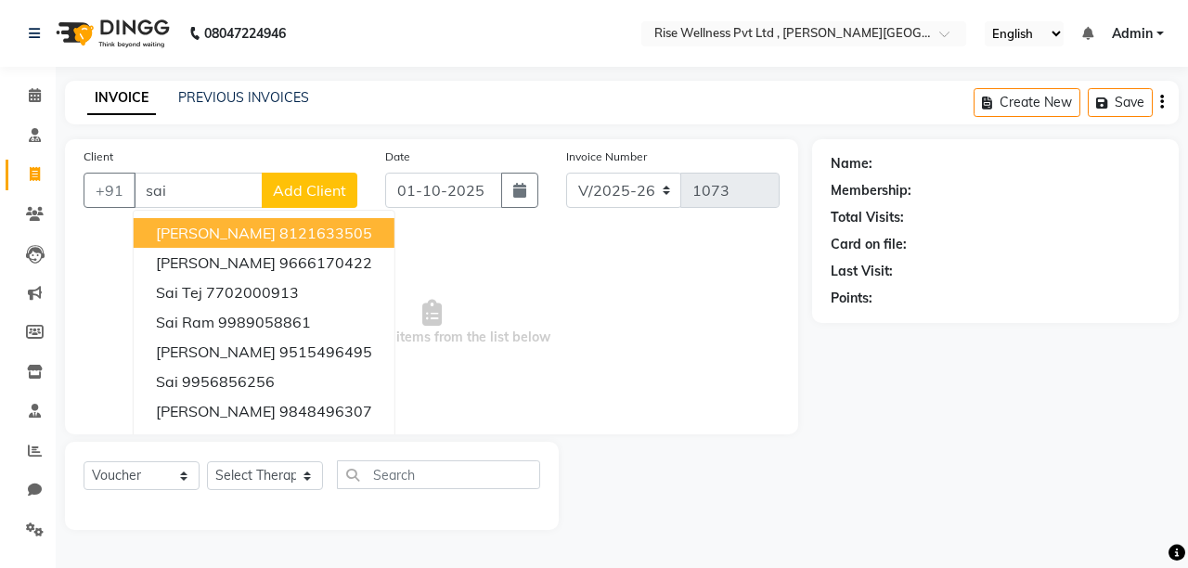
click at [334, 231] on ngb-highlight "8121633505" at bounding box center [325, 233] width 93 height 19
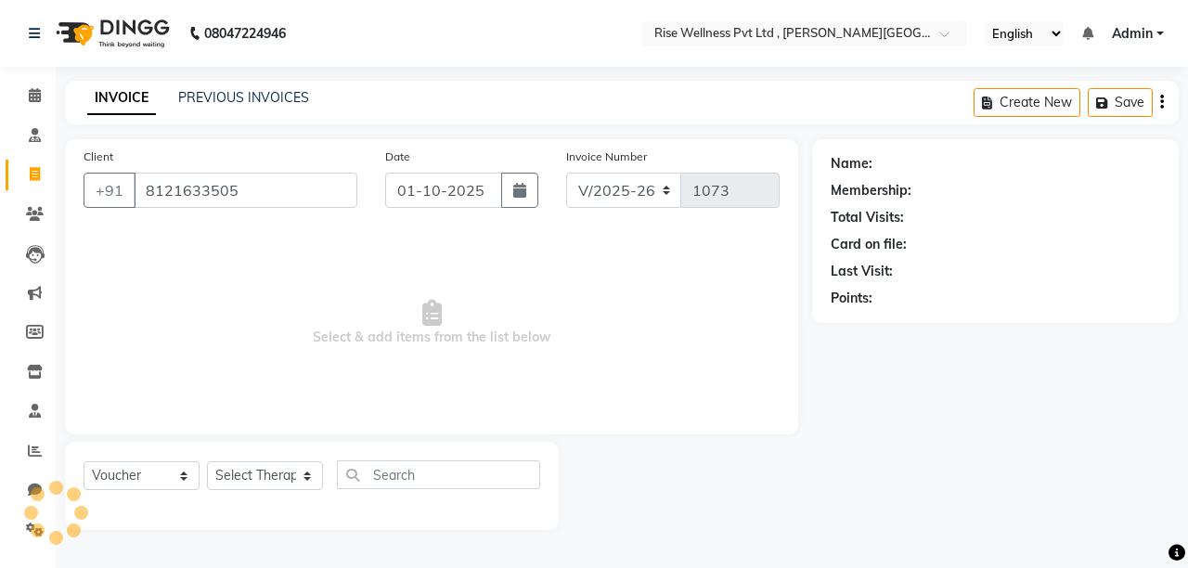
type input "8121633505"
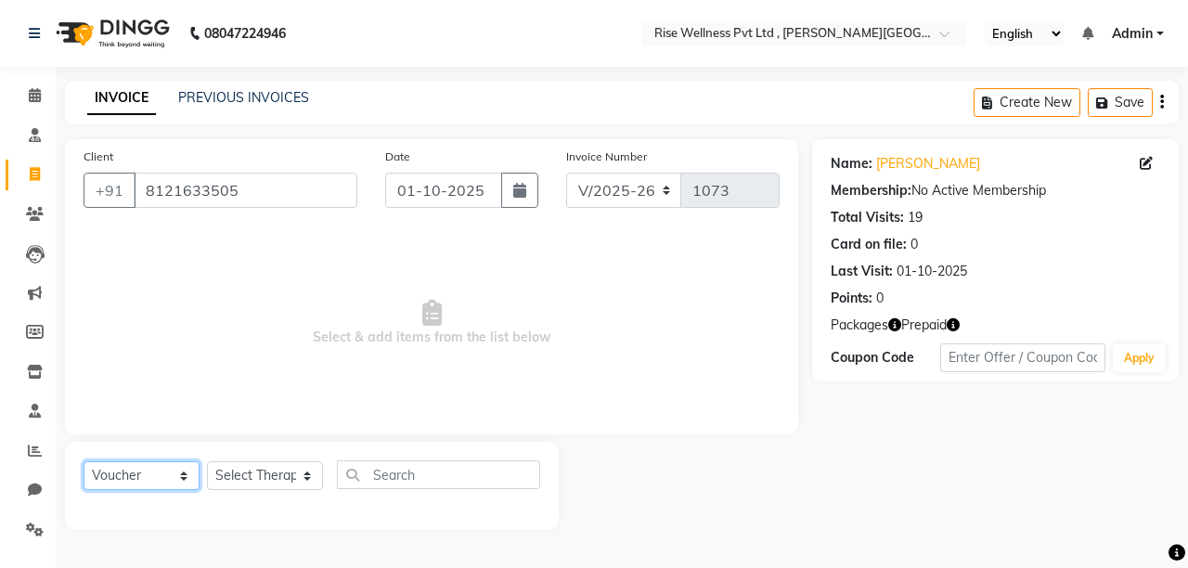
click at [146, 475] on select "Select Service Product Membership Package Voucher Prepaid Gift Card" at bounding box center [142, 475] width 116 height 29
select select "service"
click at [84, 462] on select "Select Service Product Membership Package Voucher Prepaid Gift Card" at bounding box center [142, 475] width 116 height 29
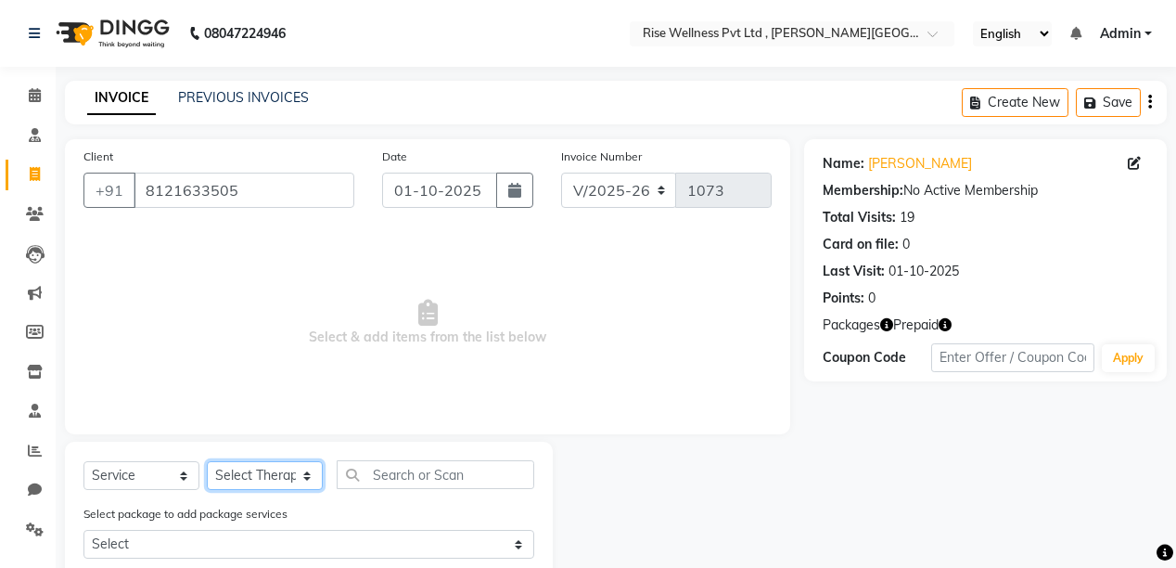
drag, startPoint x: 263, startPoint y: 484, endPoint x: 260, endPoint y: 465, distance: 19.8
click at [263, 483] on select "Select Therapist [PERSON_NAME] [PERSON_NAME] Reception [PERSON_NAME]" at bounding box center [265, 475] width 116 height 29
select select "89446"
click at [207, 462] on select "Select Therapist [PERSON_NAME] [PERSON_NAME] Reception [PERSON_NAME]" at bounding box center [265, 475] width 116 height 29
click at [364, 471] on input "text" at bounding box center [436, 474] width 198 height 29
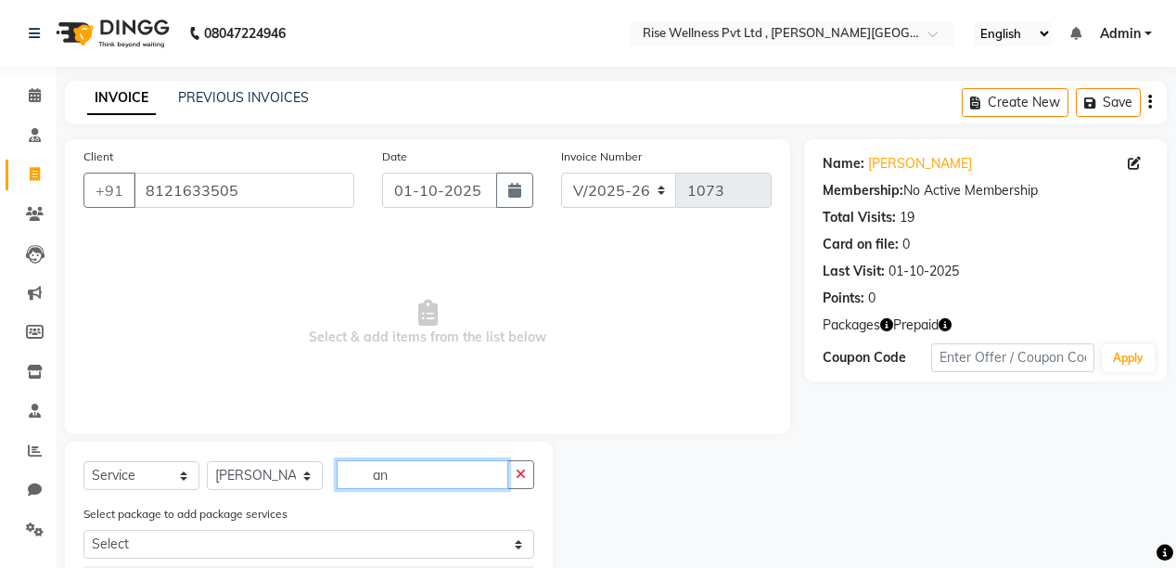
type input "a"
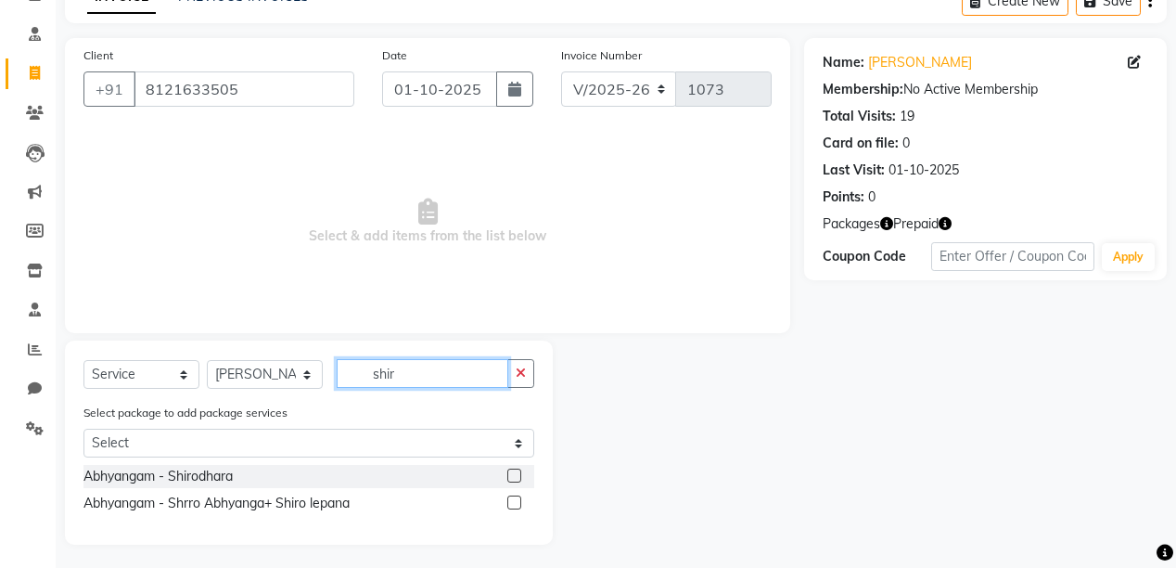
scroll to position [108, 0]
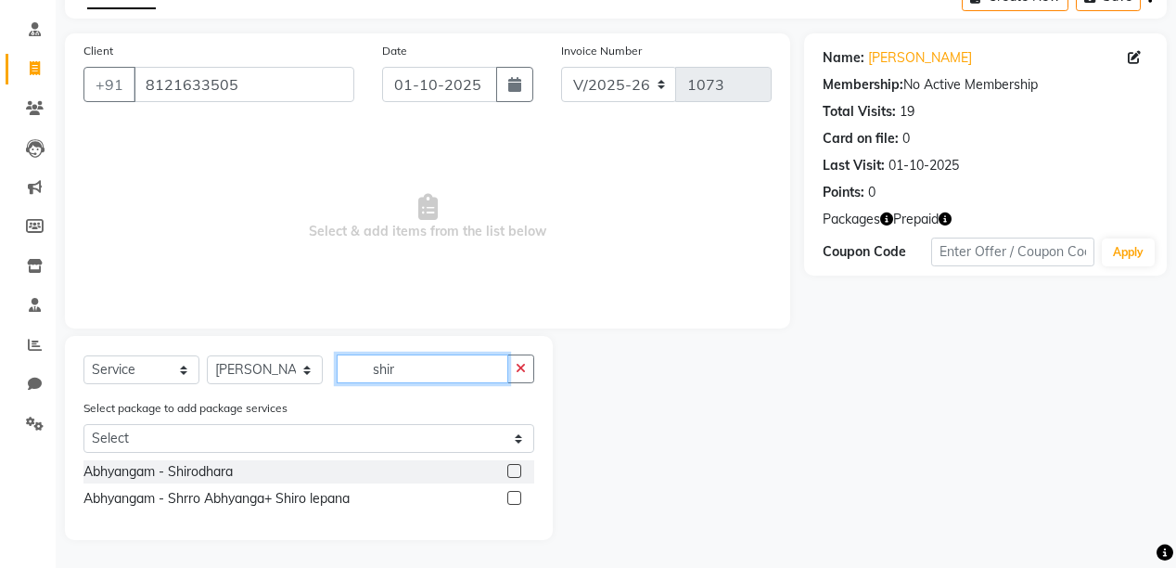
type input "shir"
click at [516, 470] on label at bounding box center [514, 471] width 14 height 14
click at [516, 470] on input "checkbox" at bounding box center [513, 472] width 12 height 12
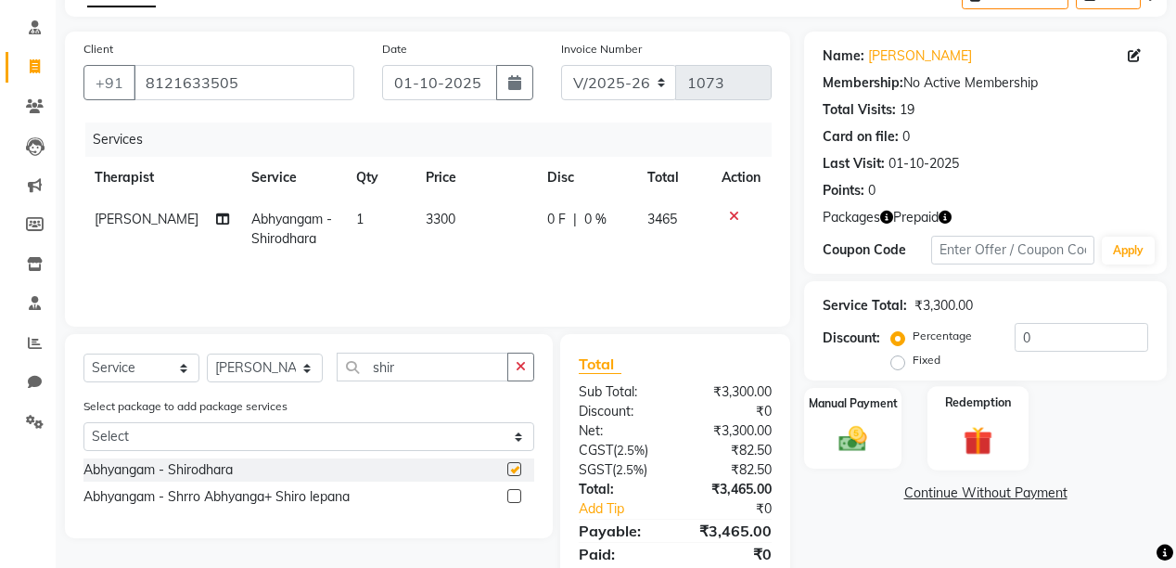
checkbox input "false"
click at [880, 438] on div "Manual Payment" at bounding box center [853, 428] width 101 height 84
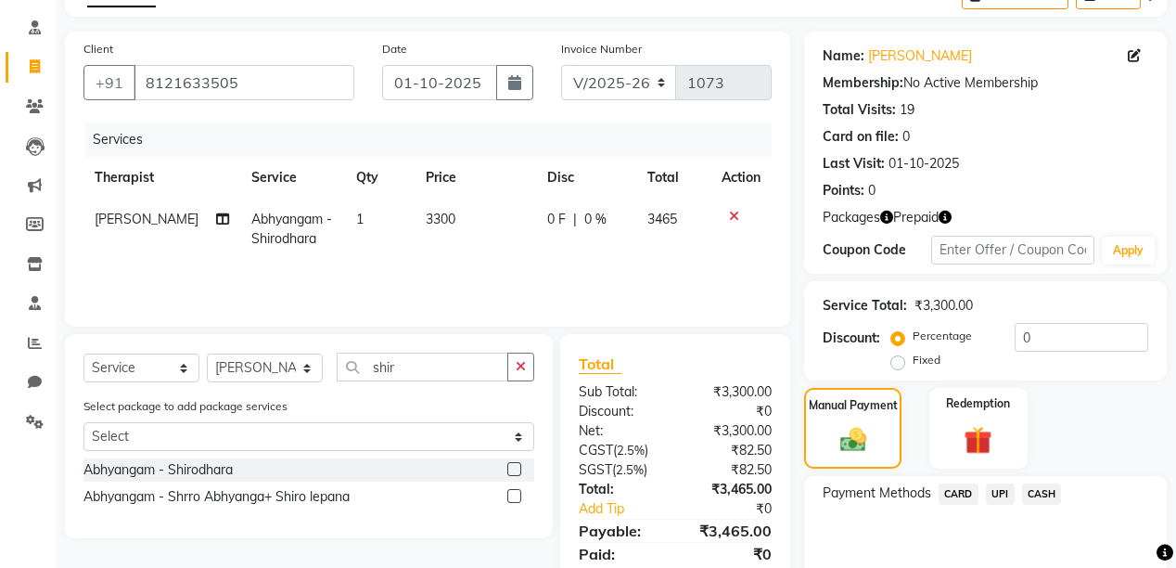
scroll to position [193, 0]
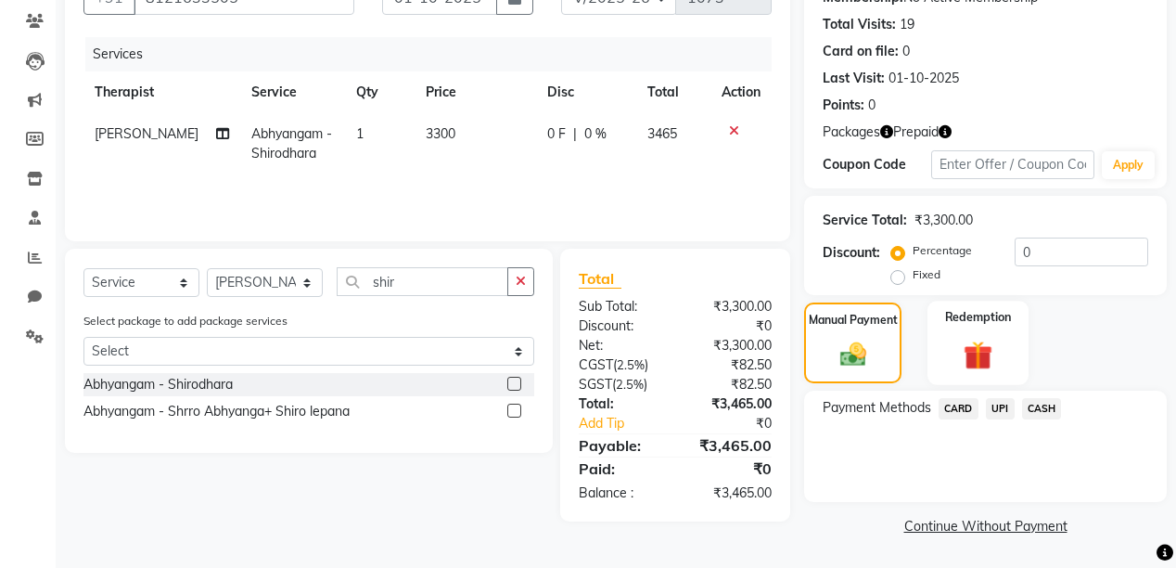
click at [964, 362] on img at bounding box center [978, 355] width 47 height 36
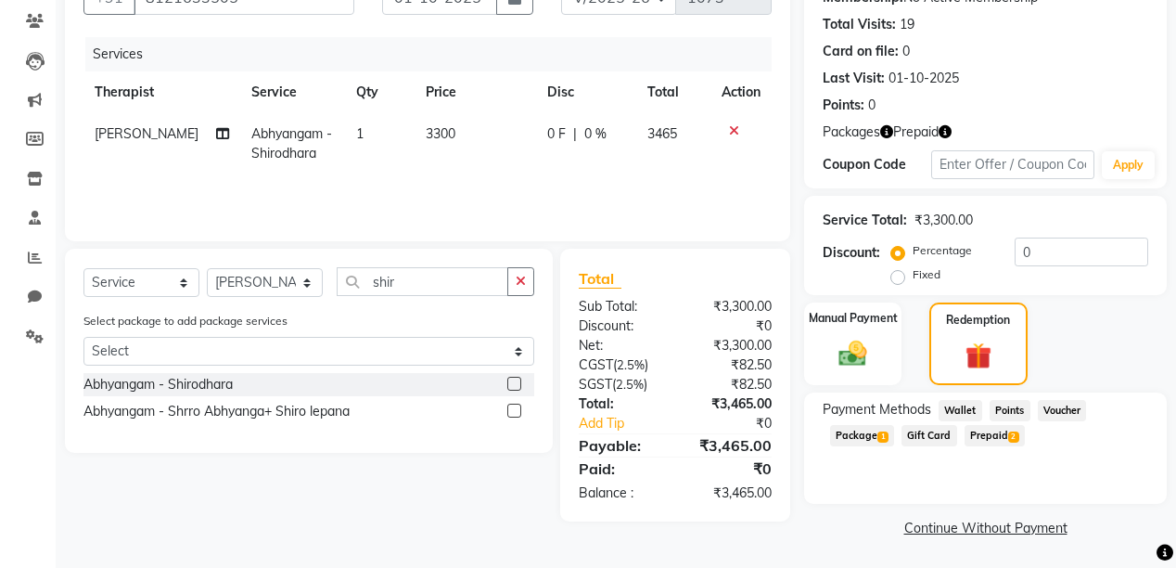
click at [983, 436] on span "Prepaid 2" at bounding box center [995, 435] width 60 height 21
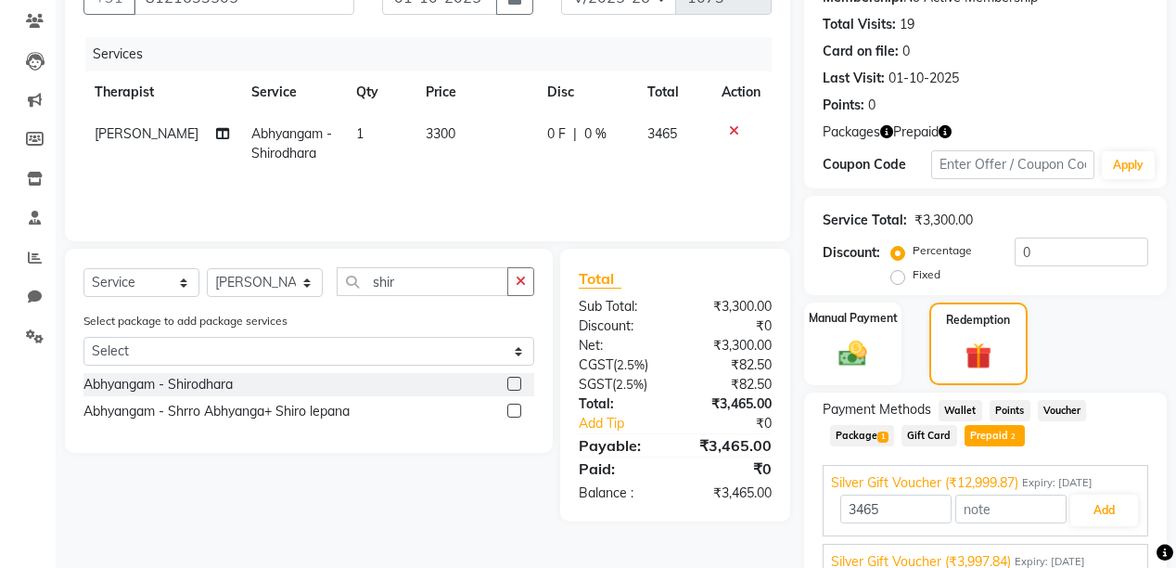
scroll to position [278, 0]
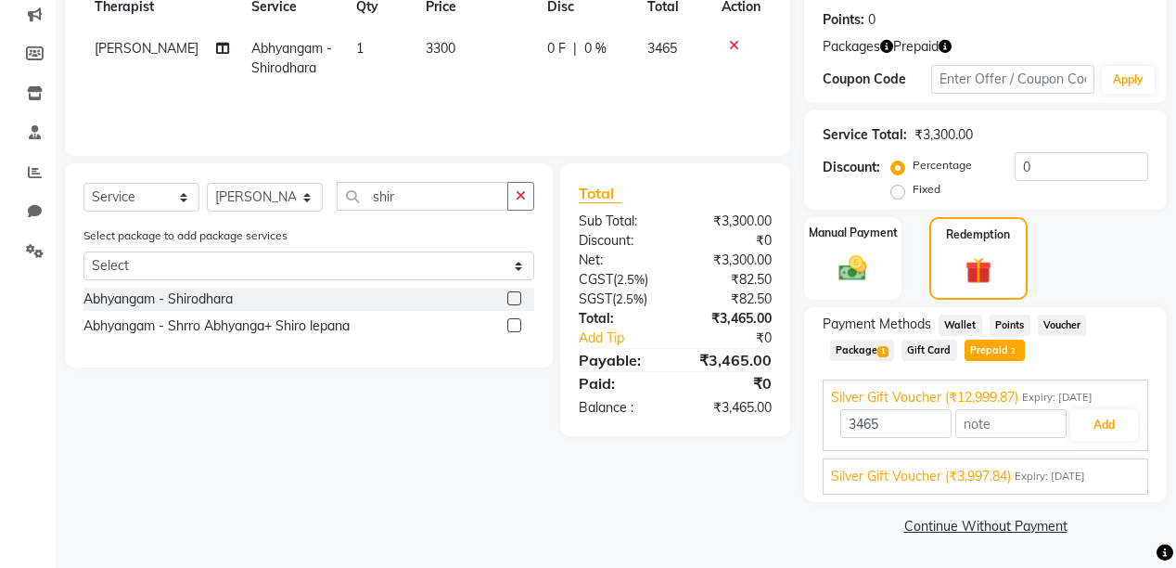
click at [980, 483] on span "Silver Gift Voucher (₹3,997.84)" at bounding box center [921, 476] width 180 height 19
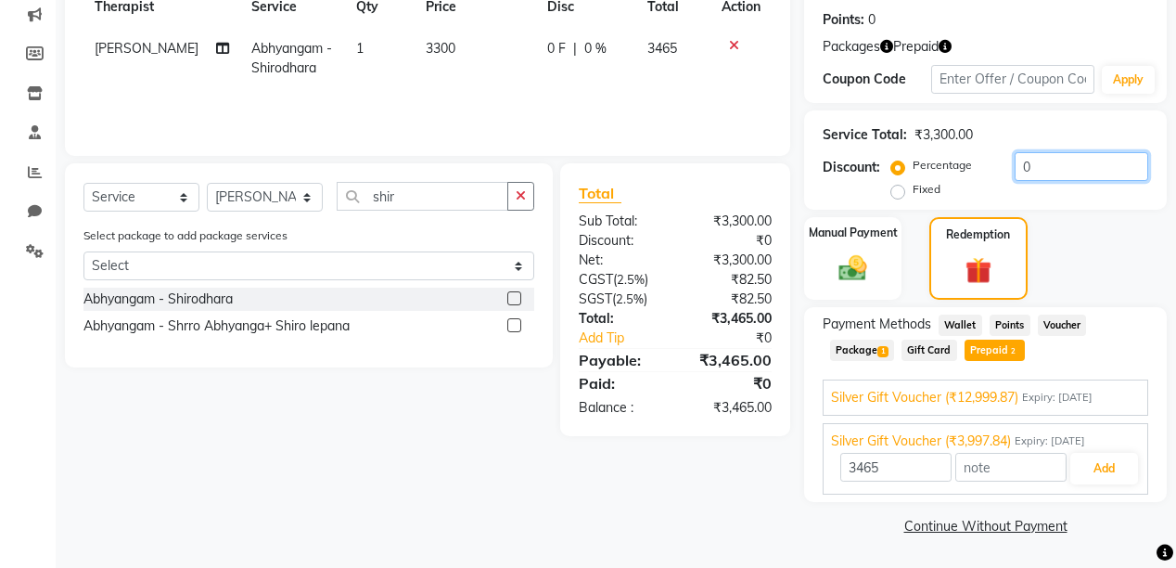
click at [1040, 153] on input "0" at bounding box center [1082, 166] width 134 height 29
type input "3997.84"
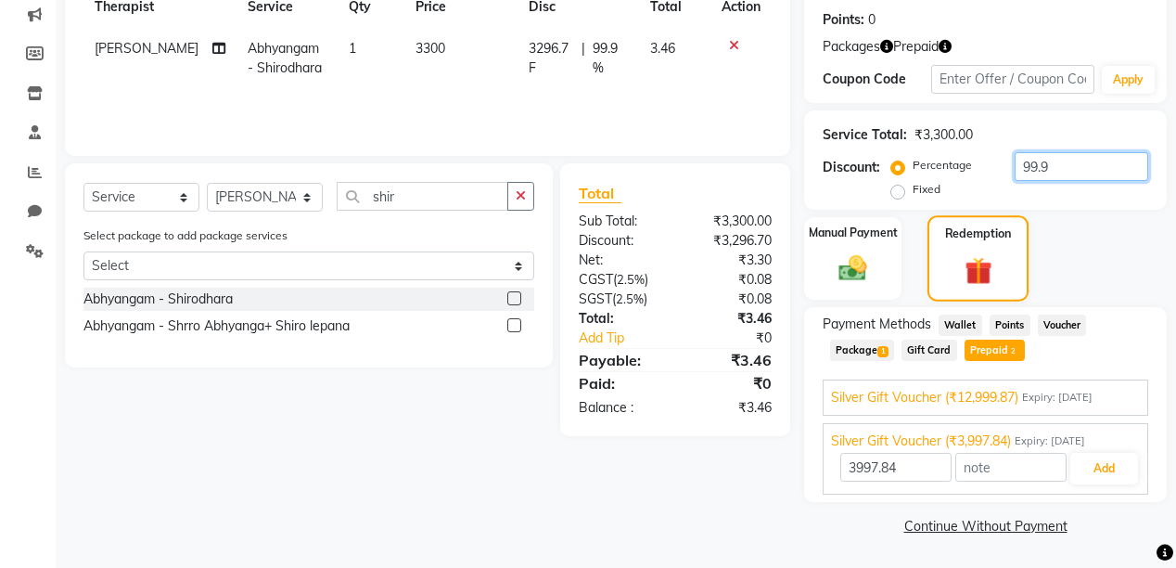
type input "99.9"
click at [1013, 263] on div "Redemption" at bounding box center [978, 258] width 101 height 86
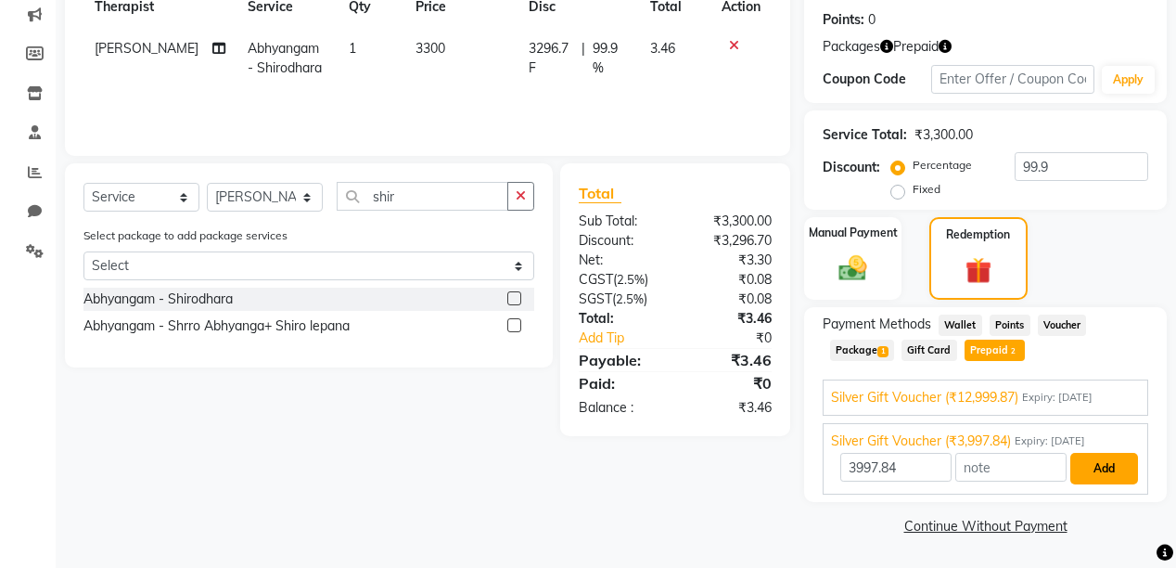
click at [1102, 471] on button "Add" at bounding box center [1105, 469] width 68 height 32
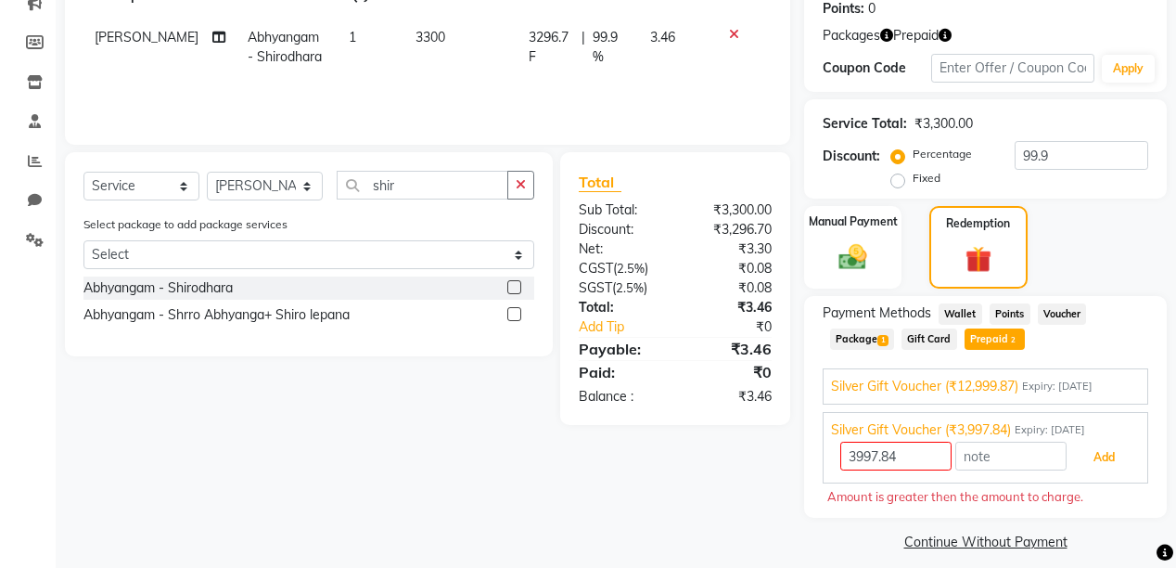
scroll to position [306, 0]
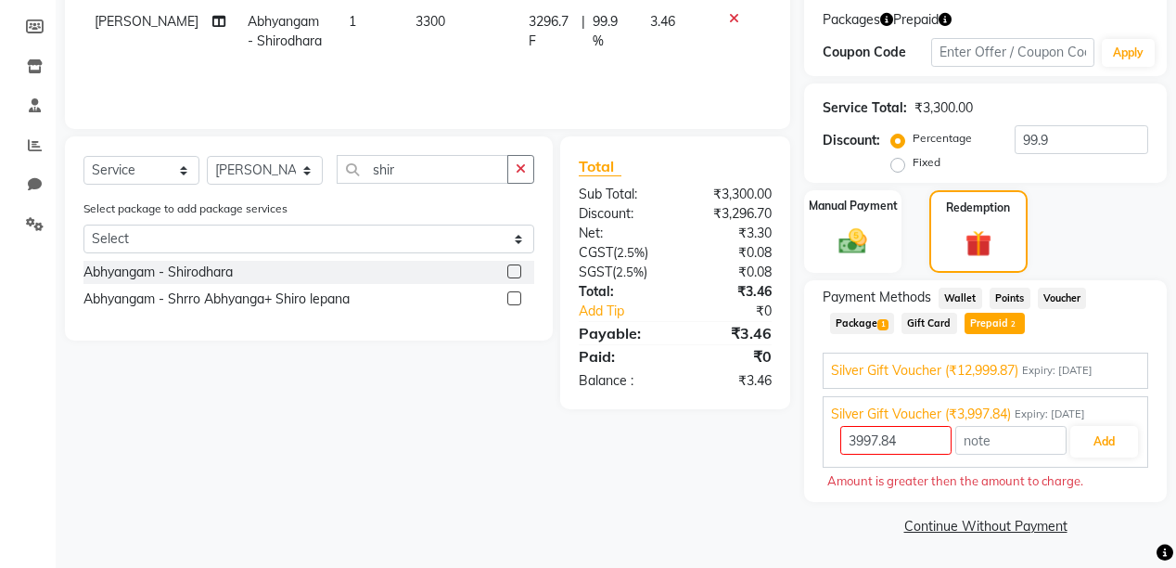
click at [944, 332] on span "Gift Card" at bounding box center [930, 323] width 56 height 21
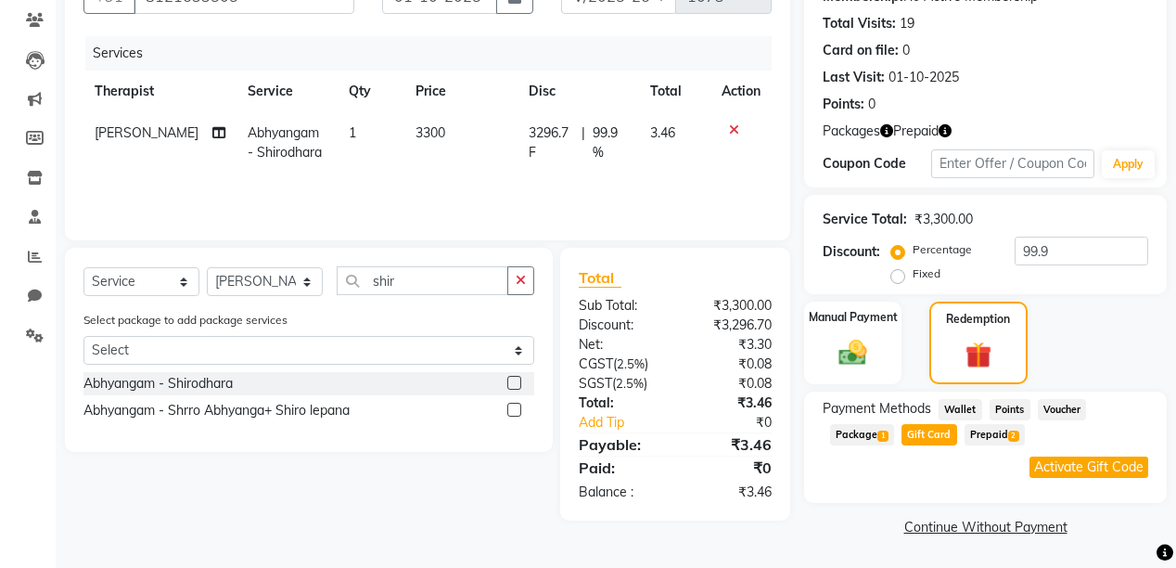
click at [1008, 431] on span "2" at bounding box center [1013, 435] width 10 height 11
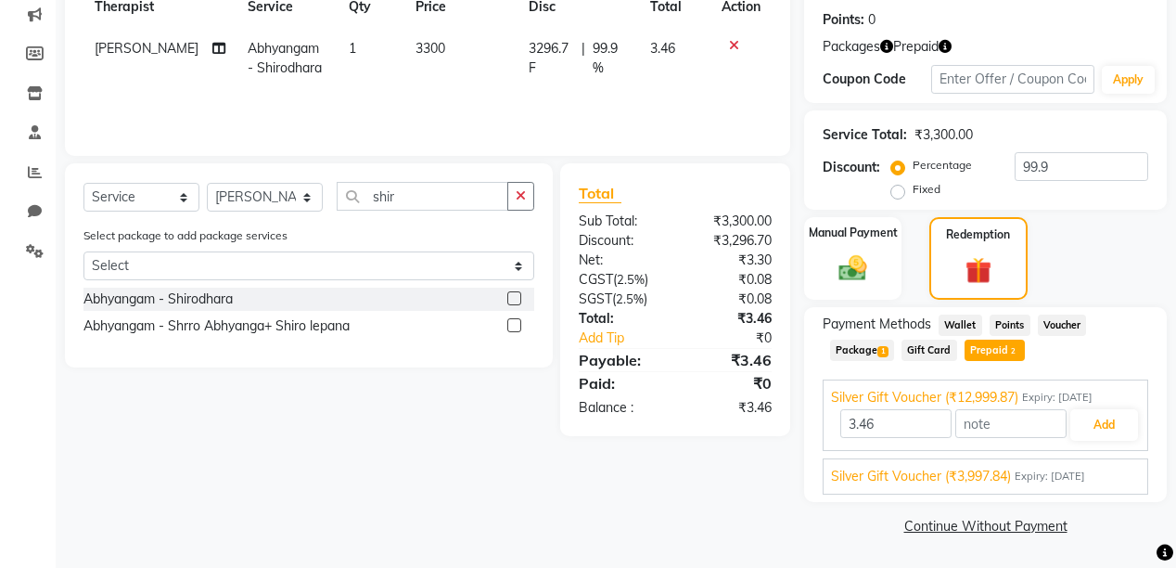
click at [985, 480] on span "Silver Gift Voucher (₹3,997.84)" at bounding box center [921, 476] width 180 height 19
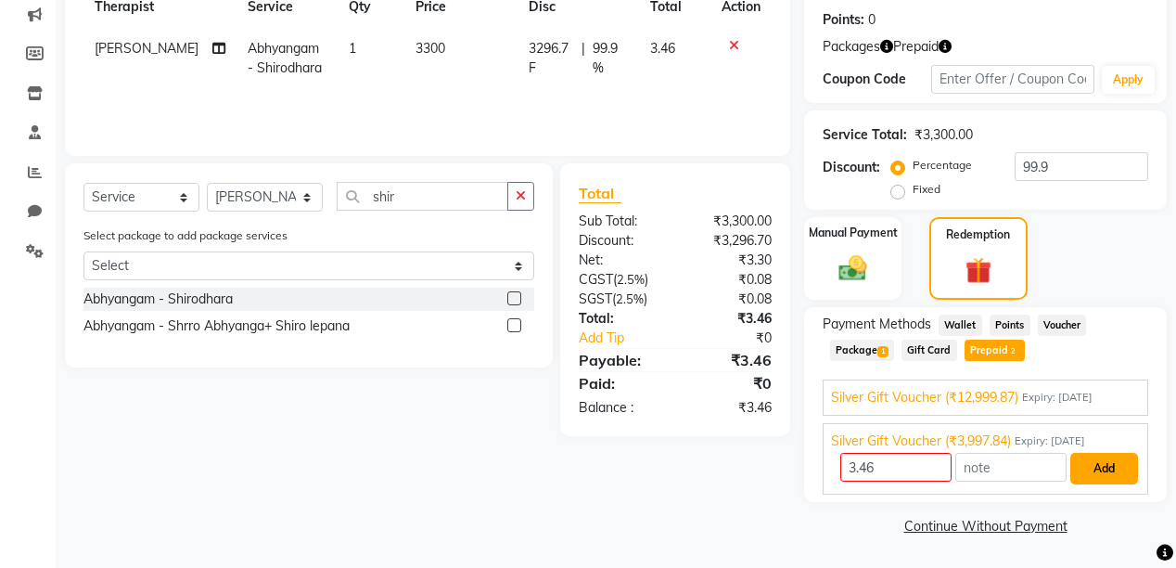
click at [1097, 471] on button "Add" at bounding box center [1105, 469] width 68 height 32
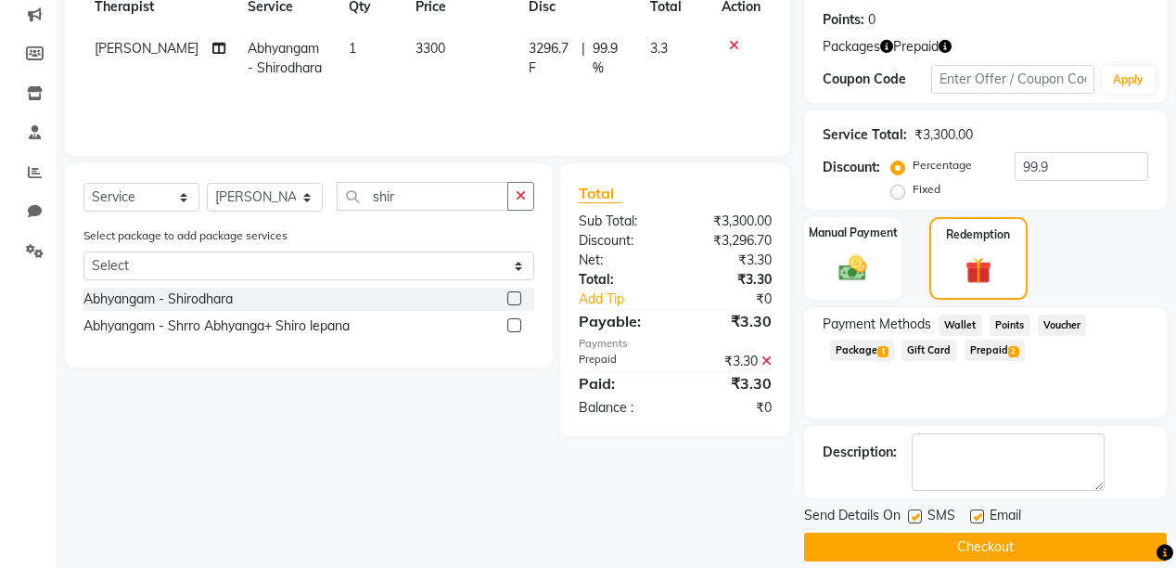
scroll to position [298, 0]
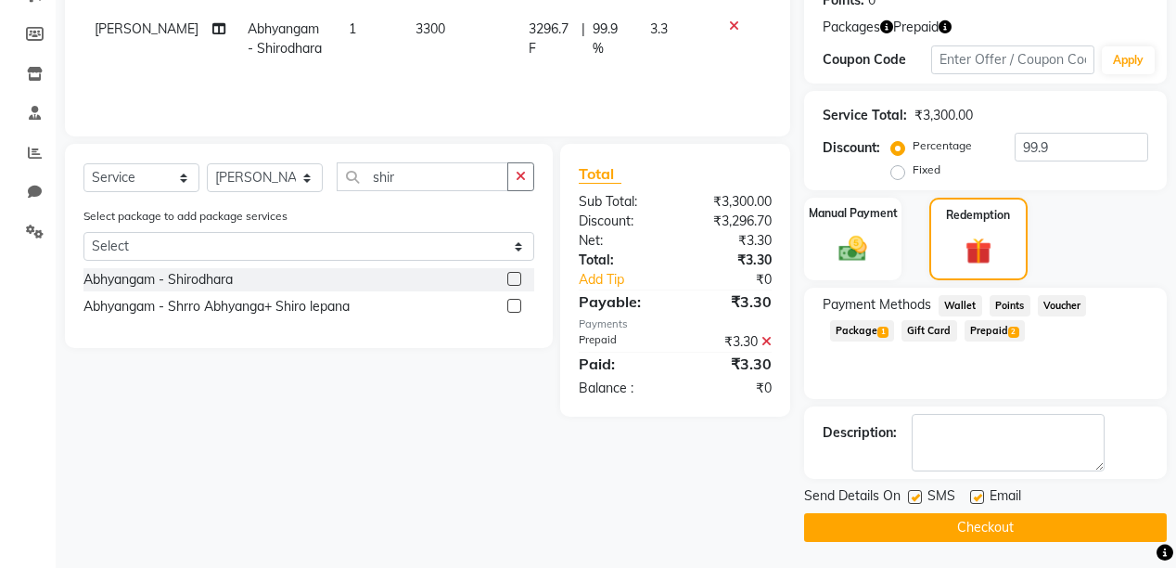
click at [1070, 521] on button "Checkout" at bounding box center [985, 527] width 363 height 29
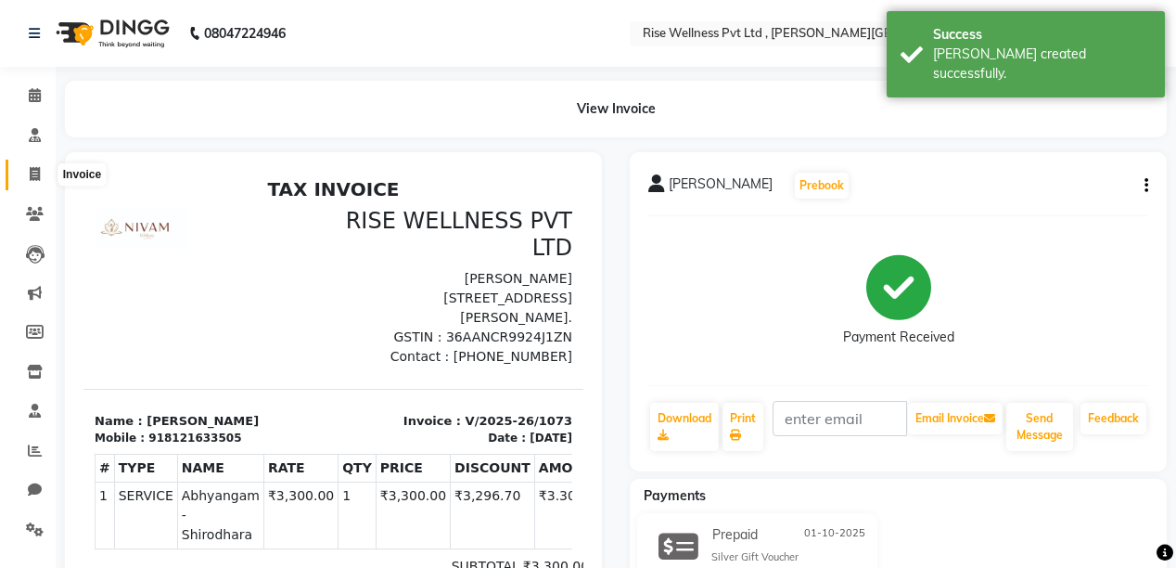
click at [31, 184] on span at bounding box center [35, 174] width 32 height 21
select select "service"
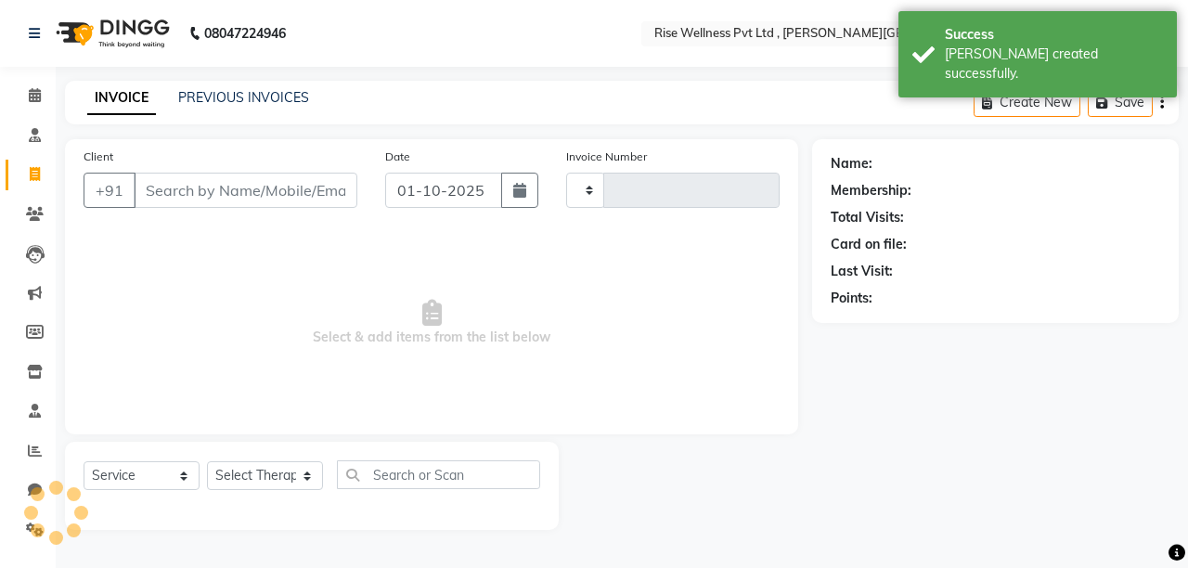
type input "1074"
select select "7497"
select select "V"
click at [173, 195] on input "Client" at bounding box center [246, 190] width 224 height 35
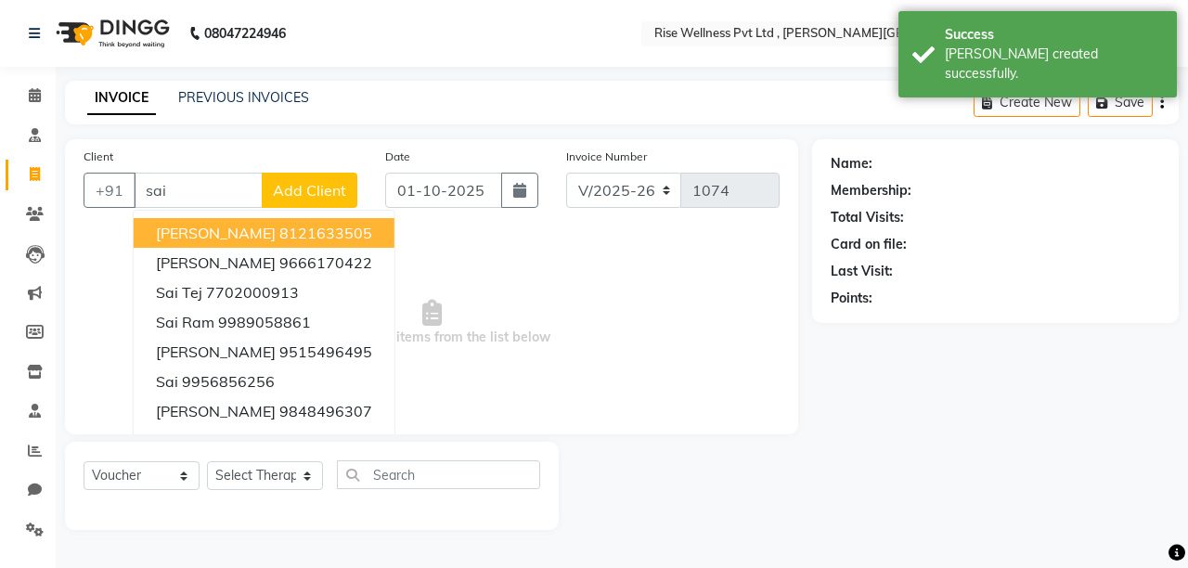
click at [221, 221] on button "[PERSON_NAME] 8121633505" at bounding box center [264, 233] width 261 height 30
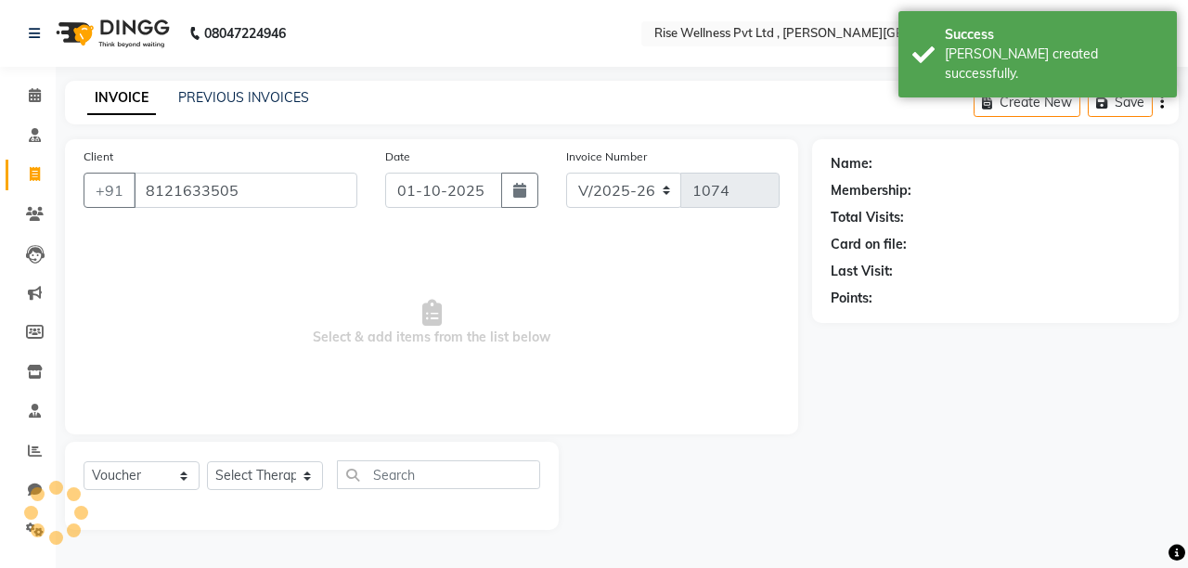
type input "8121633505"
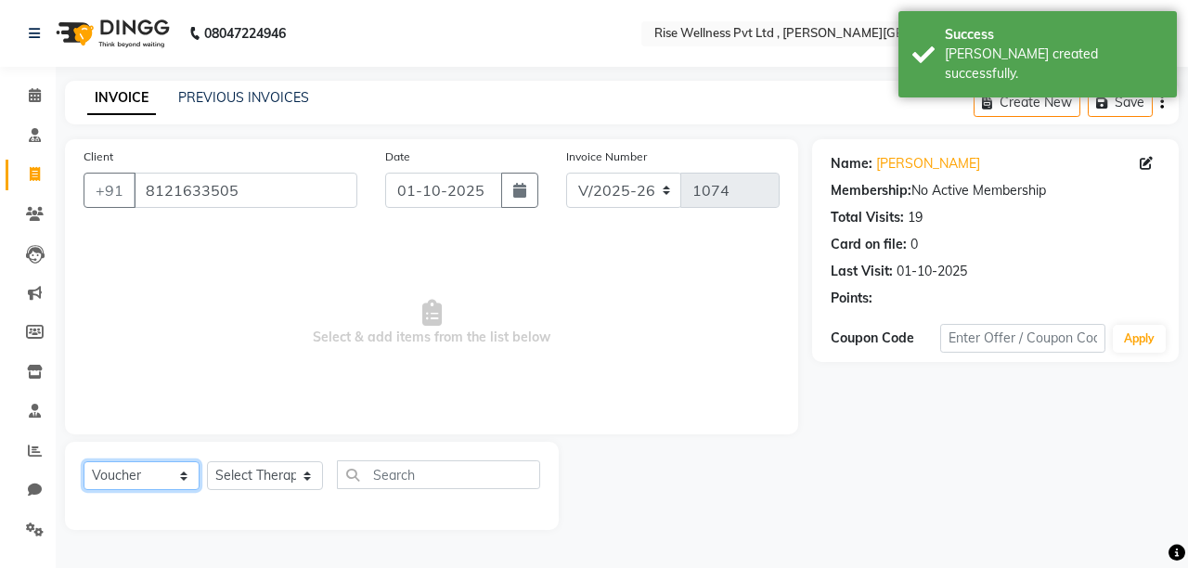
click at [151, 468] on select "Select Service Product Membership Package Voucher Prepaid Gift Card" at bounding box center [142, 475] width 116 height 29
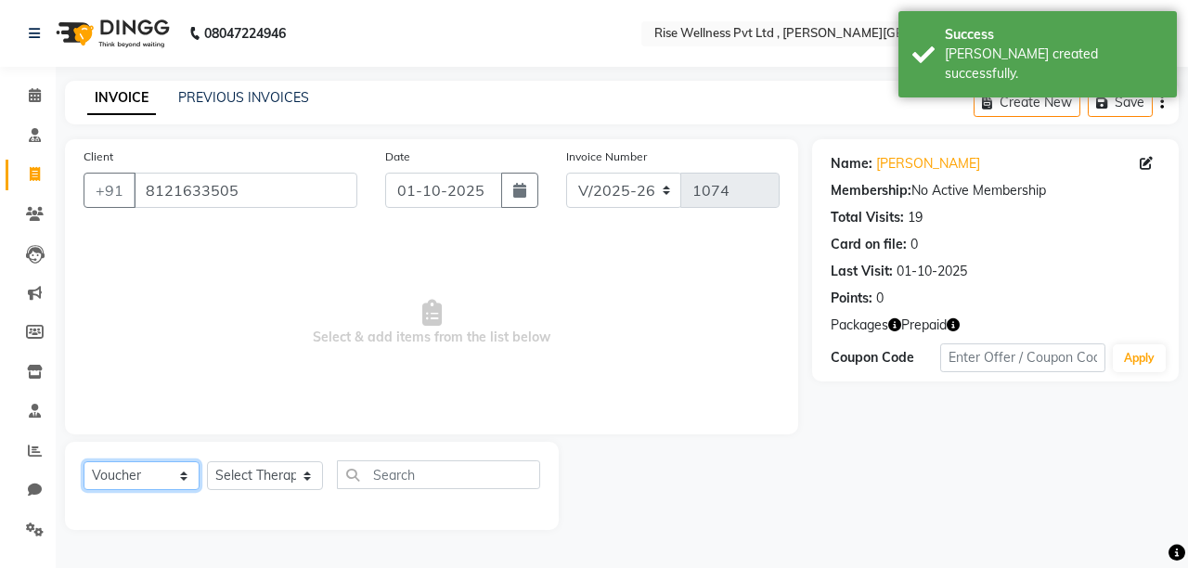
select select "service"
click at [84, 462] on select "Select Service Product Membership Package Voucher Prepaid Gift Card" at bounding box center [142, 475] width 116 height 29
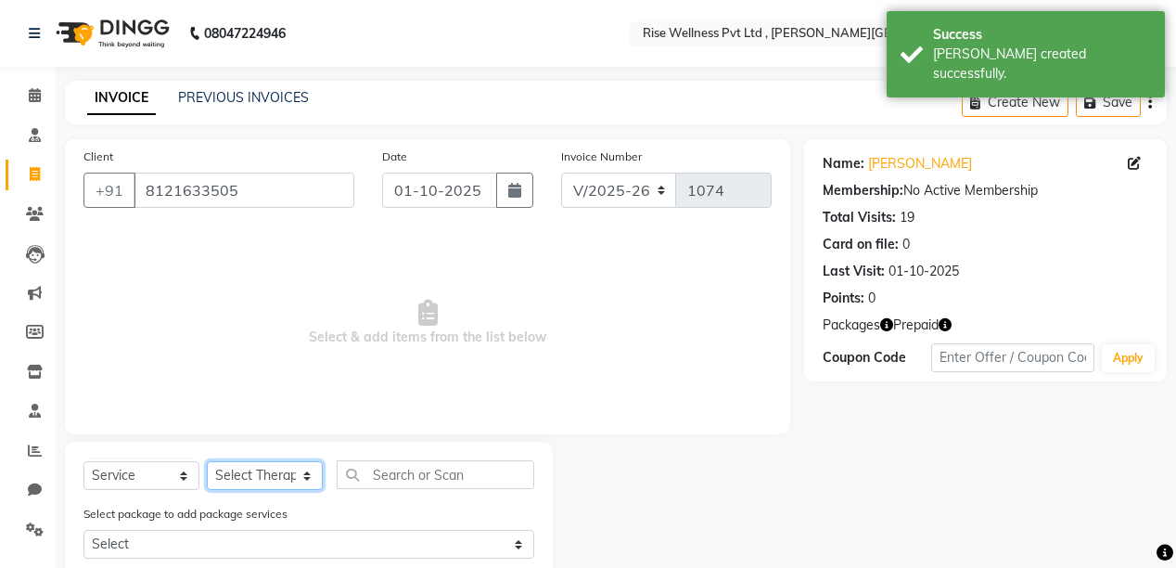
click at [267, 468] on select "Select Therapist [PERSON_NAME] [PERSON_NAME] Reception [PERSON_NAME]" at bounding box center [265, 475] width 116 height 29
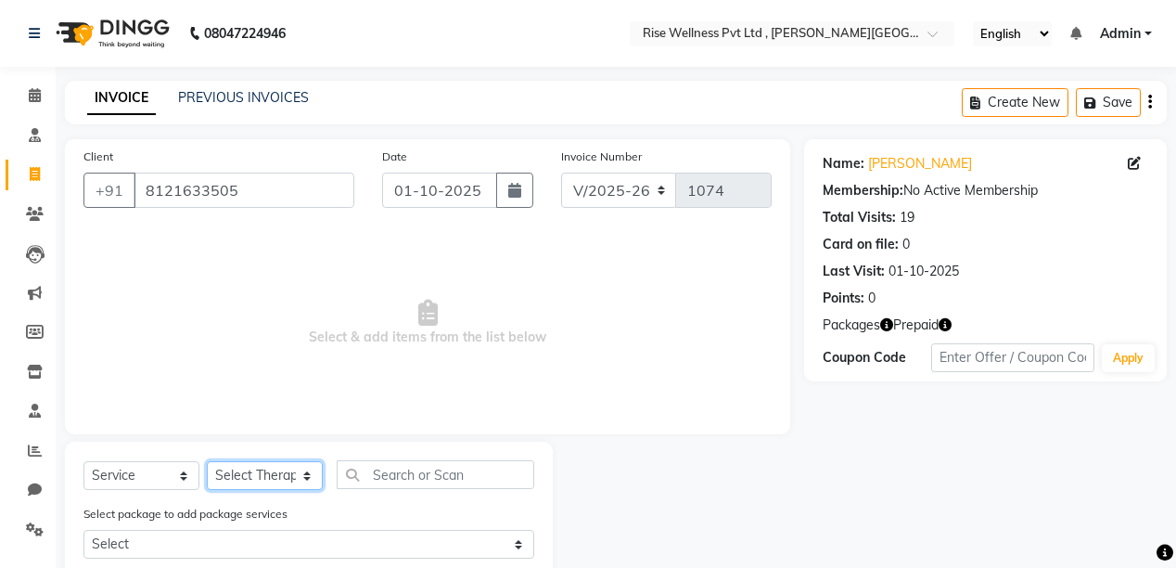
select select "67714"
click at [207, 462] on select "Select Therapist [PERSON_NAME] [PERSON_NAME] Reception [PERSON_NAME]" at bounding box center [265, 475] width 116 height 29
click at [410, 481] on input "text" at bounding box center [436, 474] width 198 height 29
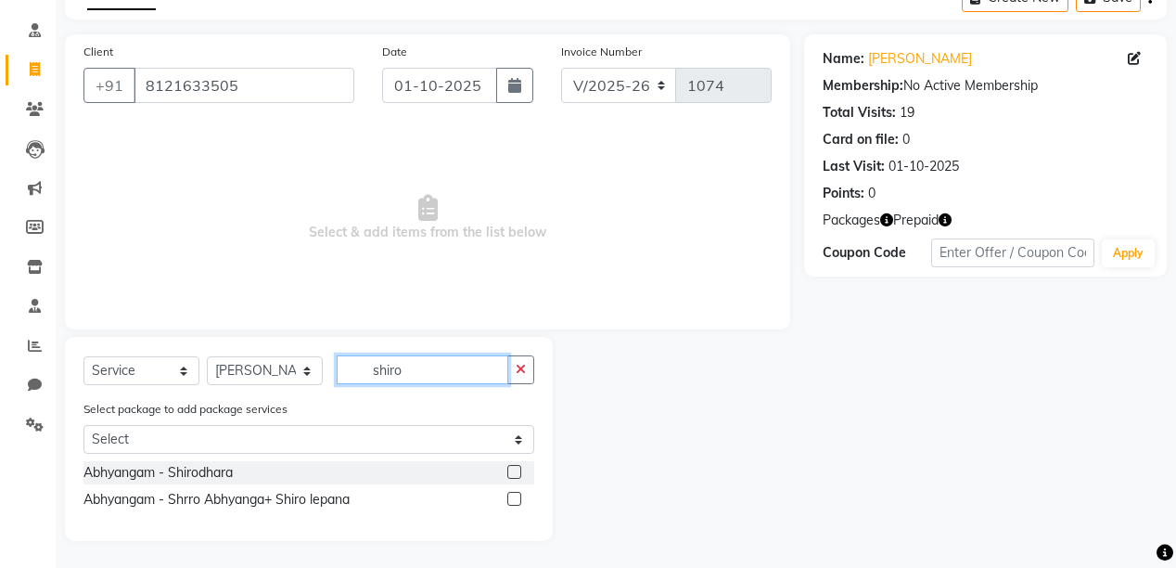
scroll to position [108, 0]
type input "shiro"
click at [514, 467] on label at bounding box center [514, 471] width 14 height 14
click at [514, 467] on input "checkbox" at bounding box center [513, 472] width 12 height 12
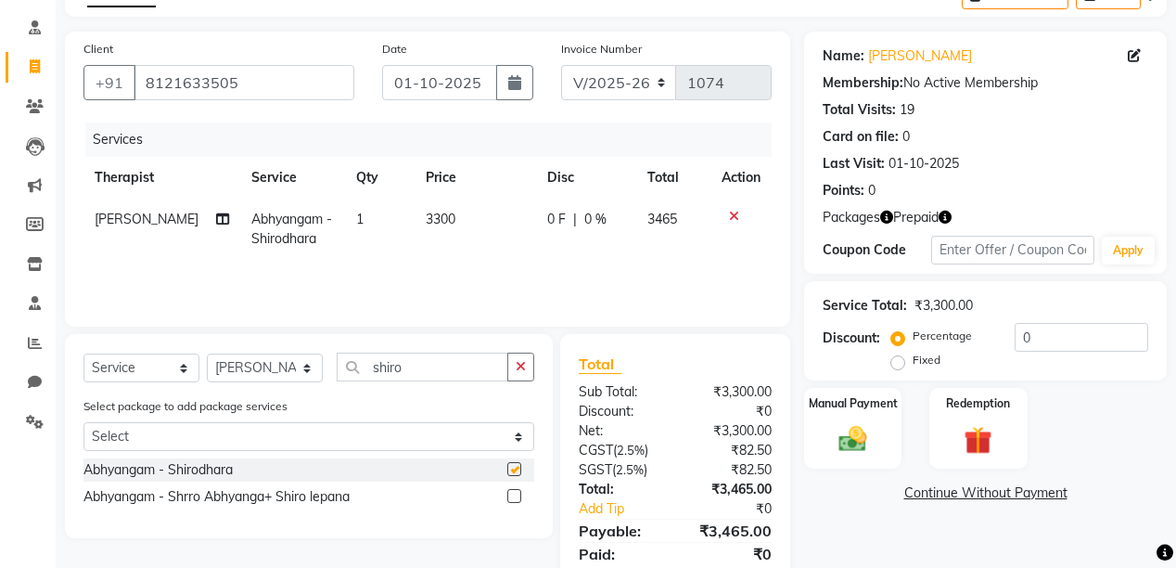
checkbox input "false"
click at [1054, 328] on input "0" at bounding box center [1082, 337] width 134 height 29
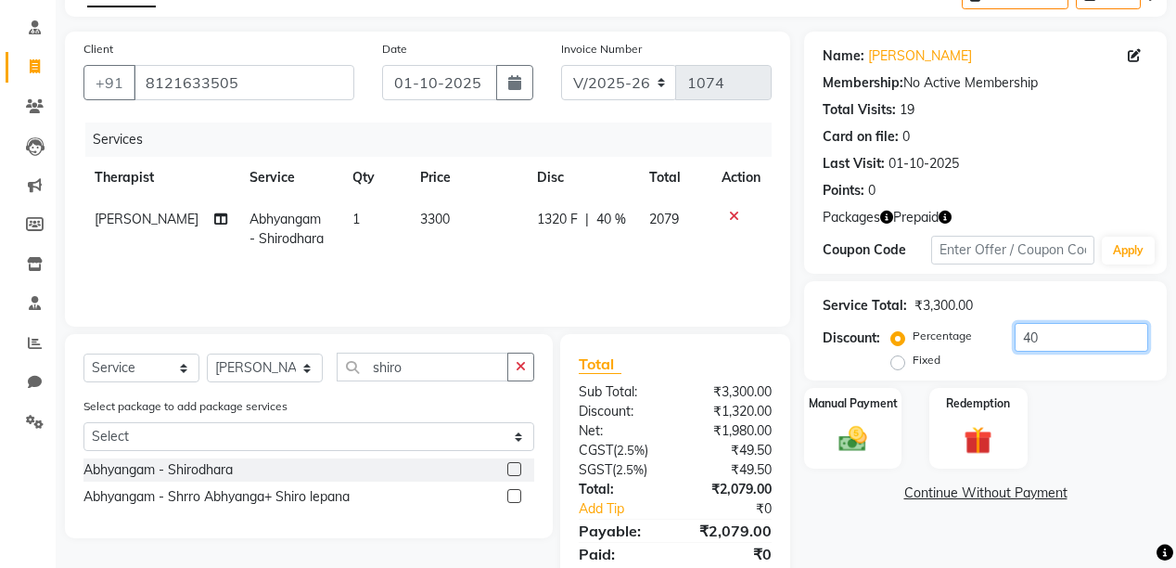
type input "4"
type input "1"
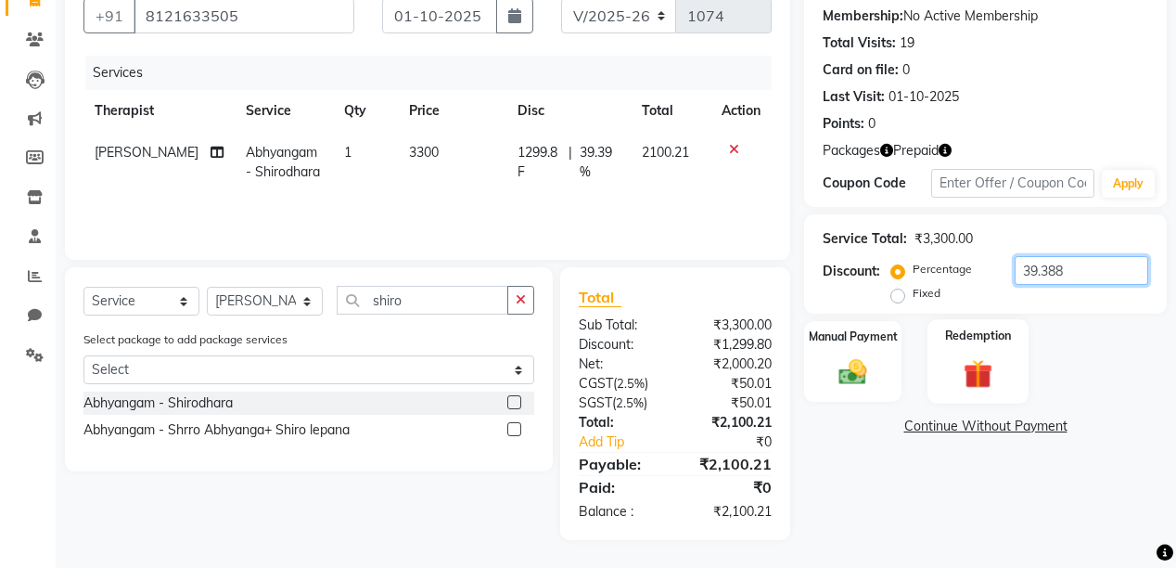
type input "39.388"
click at [982, 372] on img at bounding box center [978, 373] width 47 height 36
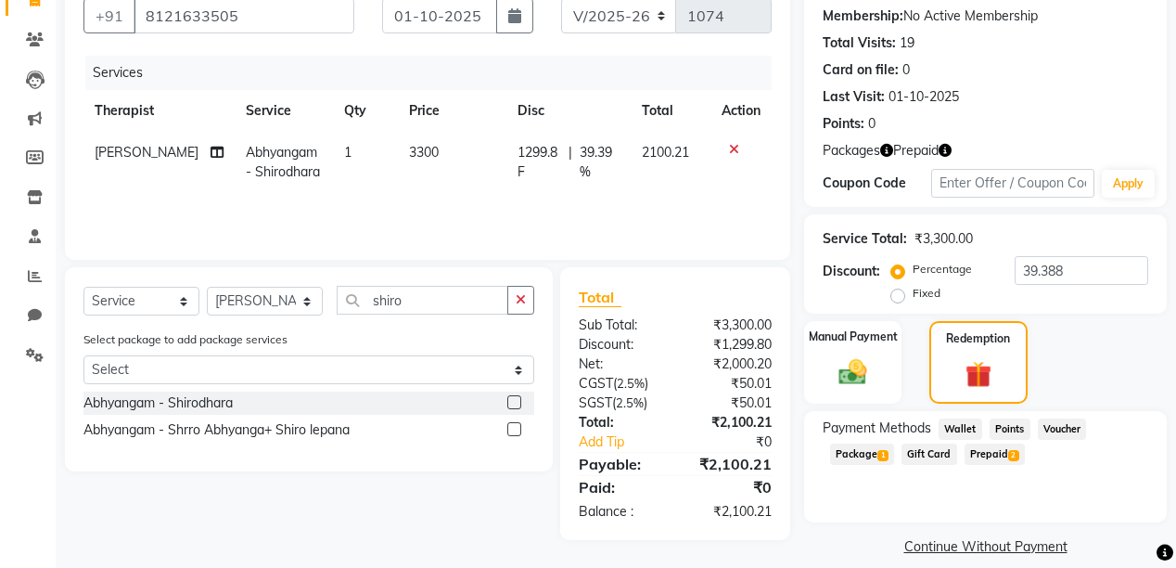
click at [996, 454] on span "Prepaid 2" at bounding box center [995, 453] width 60 height 21
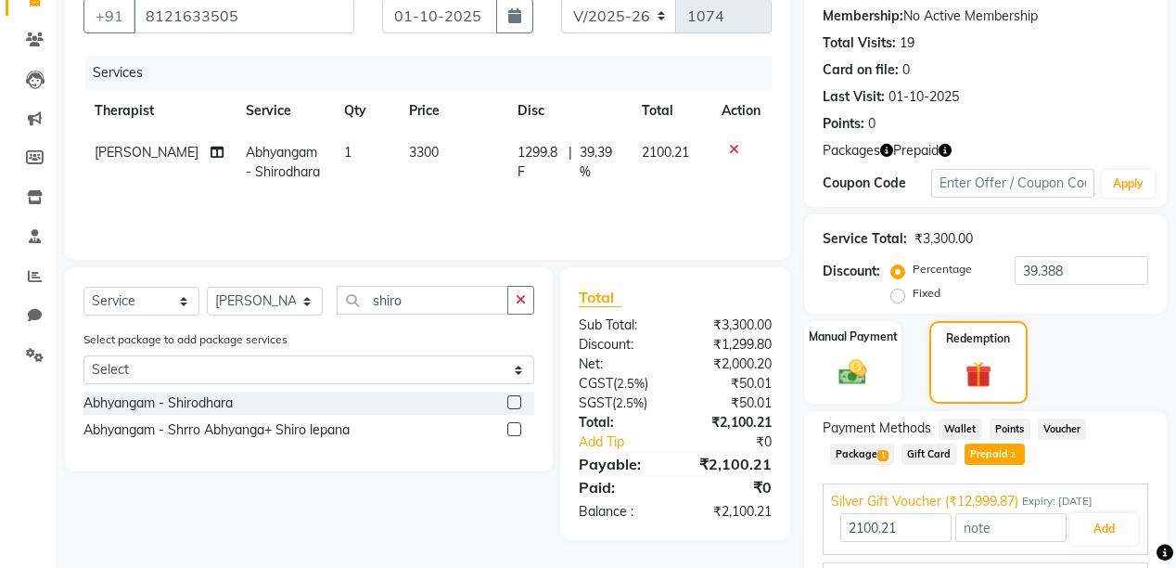
scroll to position [278, 0]
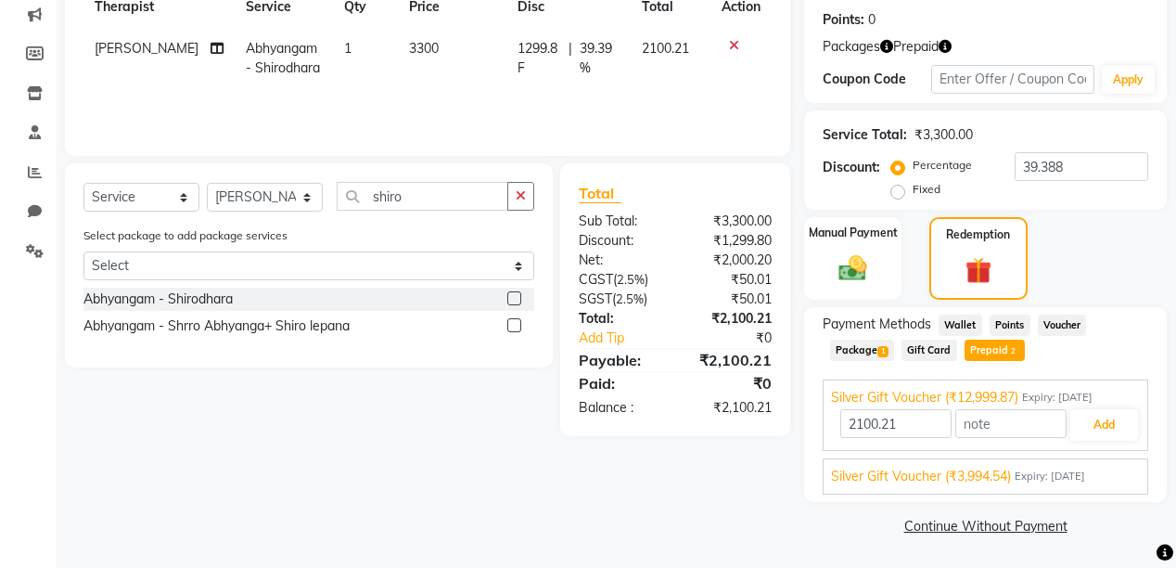
click at [1071, 482] on span "Expiry: [DATE]" at bounding box center [1050, 477] width 71 height 16
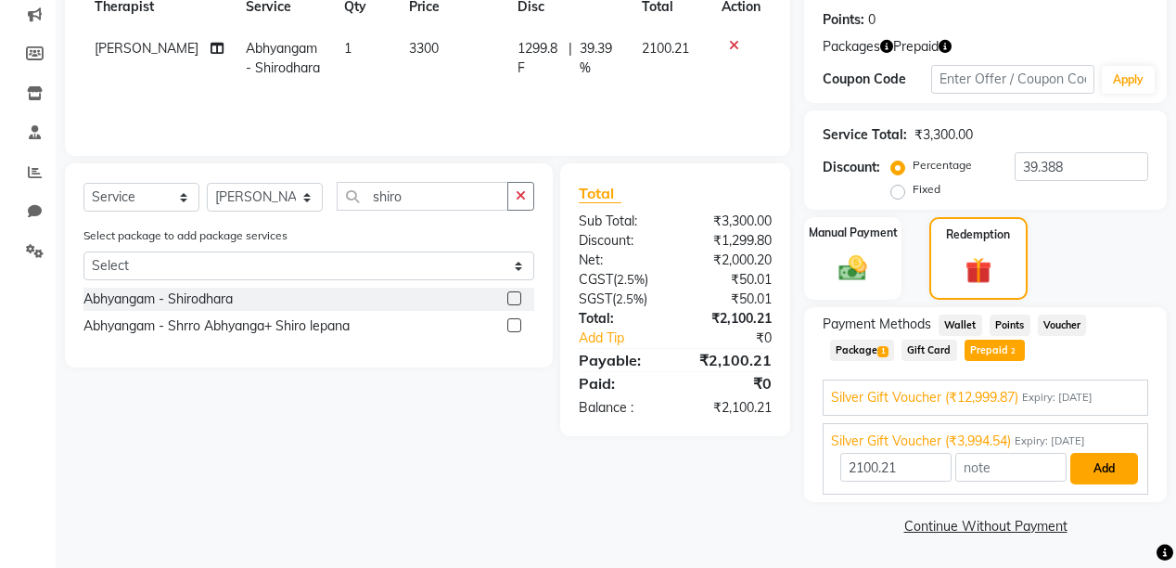
click at [1105, 469] on button "Add" at bounding box center [1105, 469] width 68 height 32
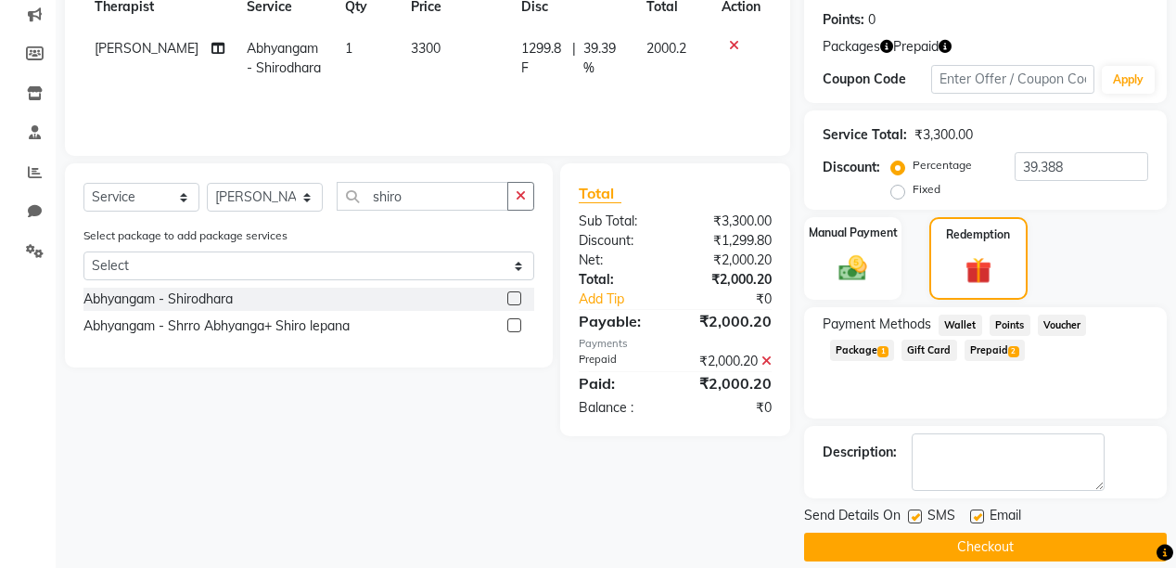
scroll to position [298, 0]
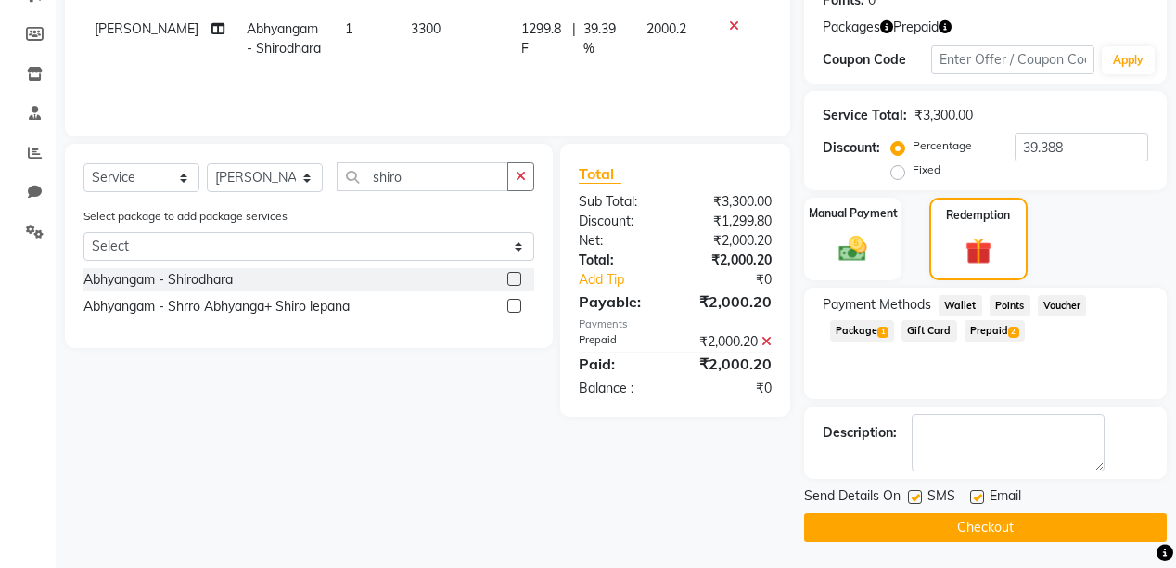
click at [1068, 522] on button "Checkout" at bounding box center [985, 527] width 363 height 29
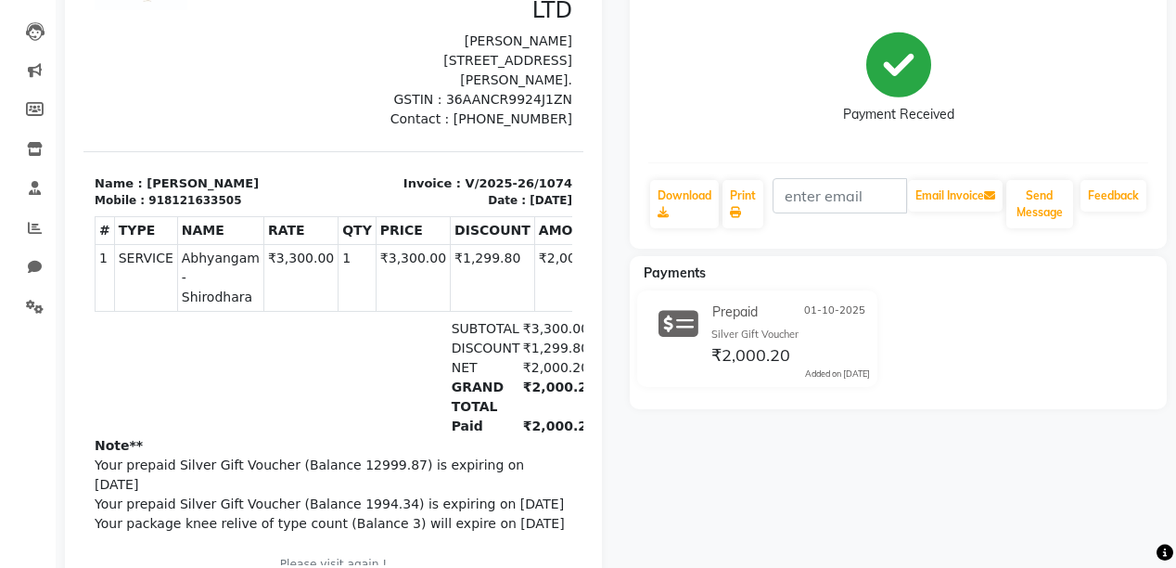
scroll to position [26, 0]
